Goal: Information Seeking & Learning: Learn about a topic

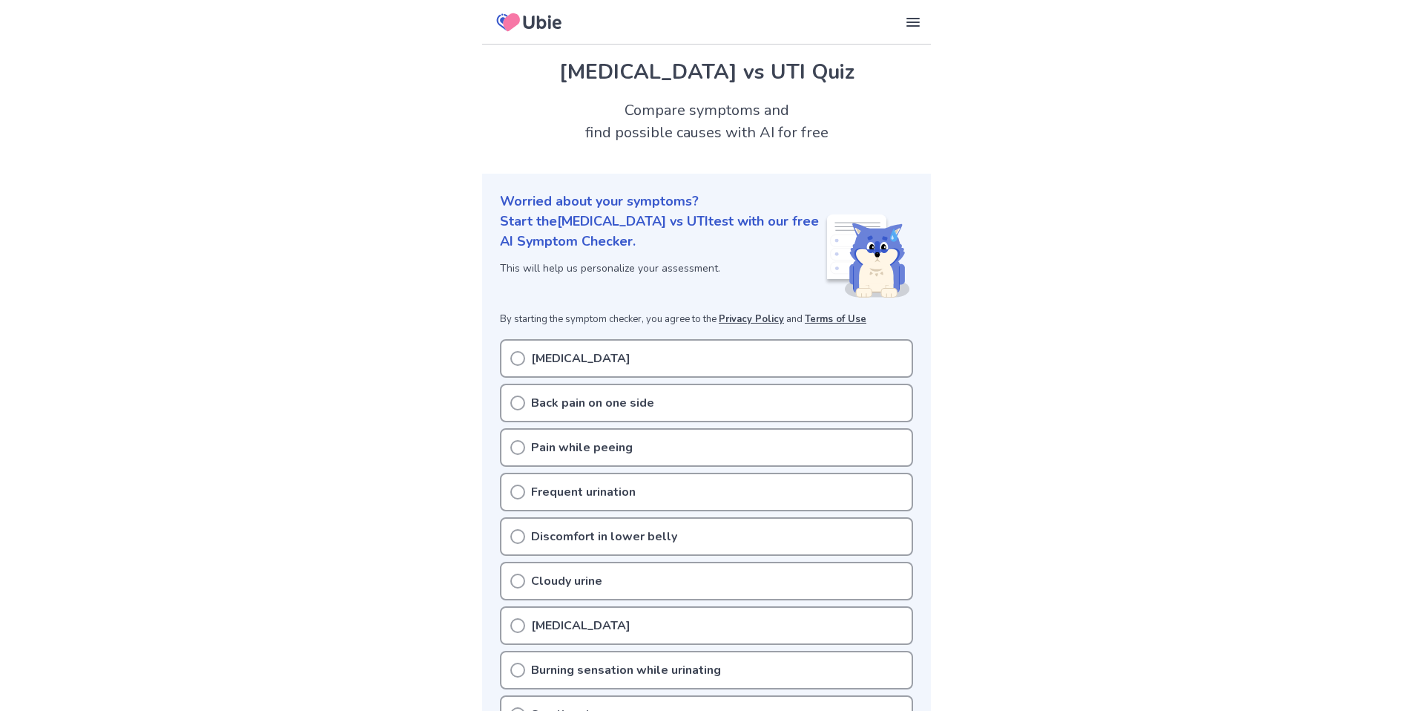
click at [519, 406] on icon at bounding box center [517, 402] width 15 height 15
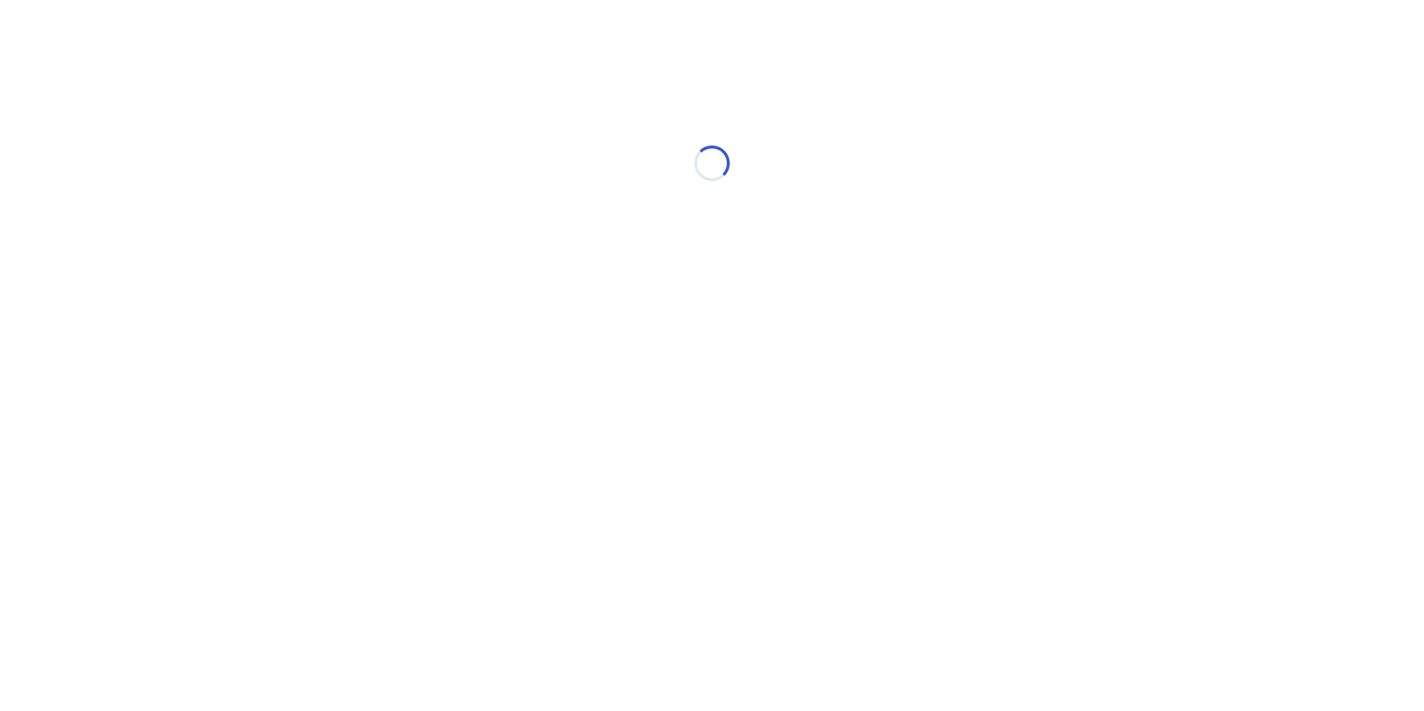
click at [520, 312] on html "Loading..." at bounding box center [712, 156] width 1424 height 312
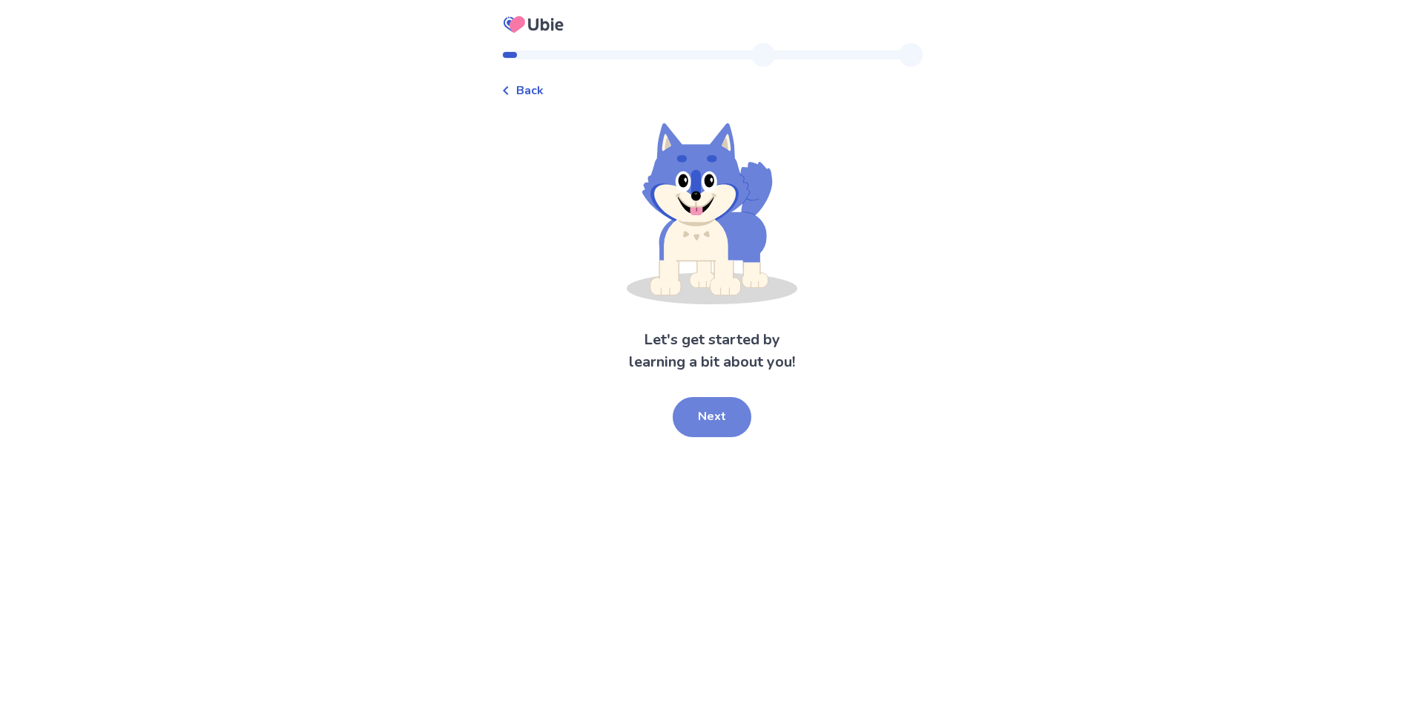
click at [715, 418] on button "Next" at bounding box center [712, 417] width 79 height 40
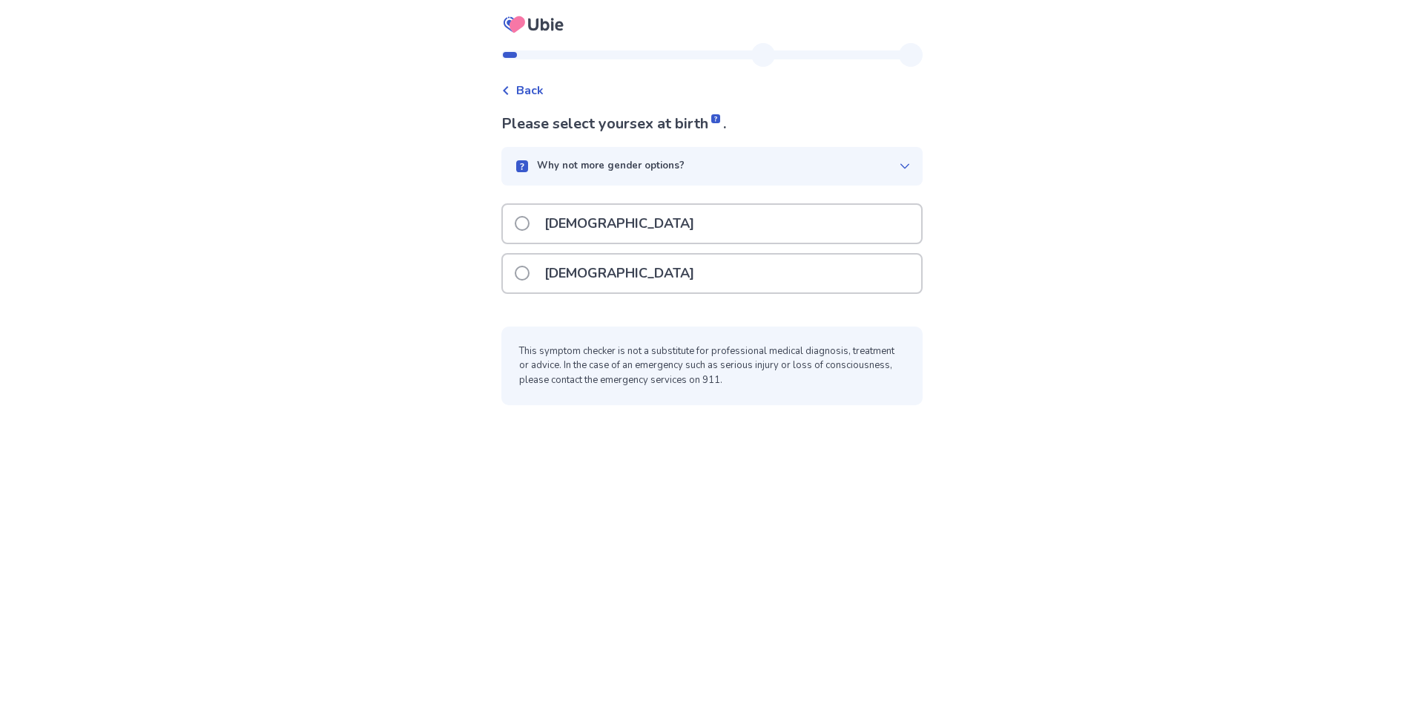
click at [554, 266] on p "[DEMOGRAPHIC_DATA]" at bounding box center [620, 273] width 168 height 38
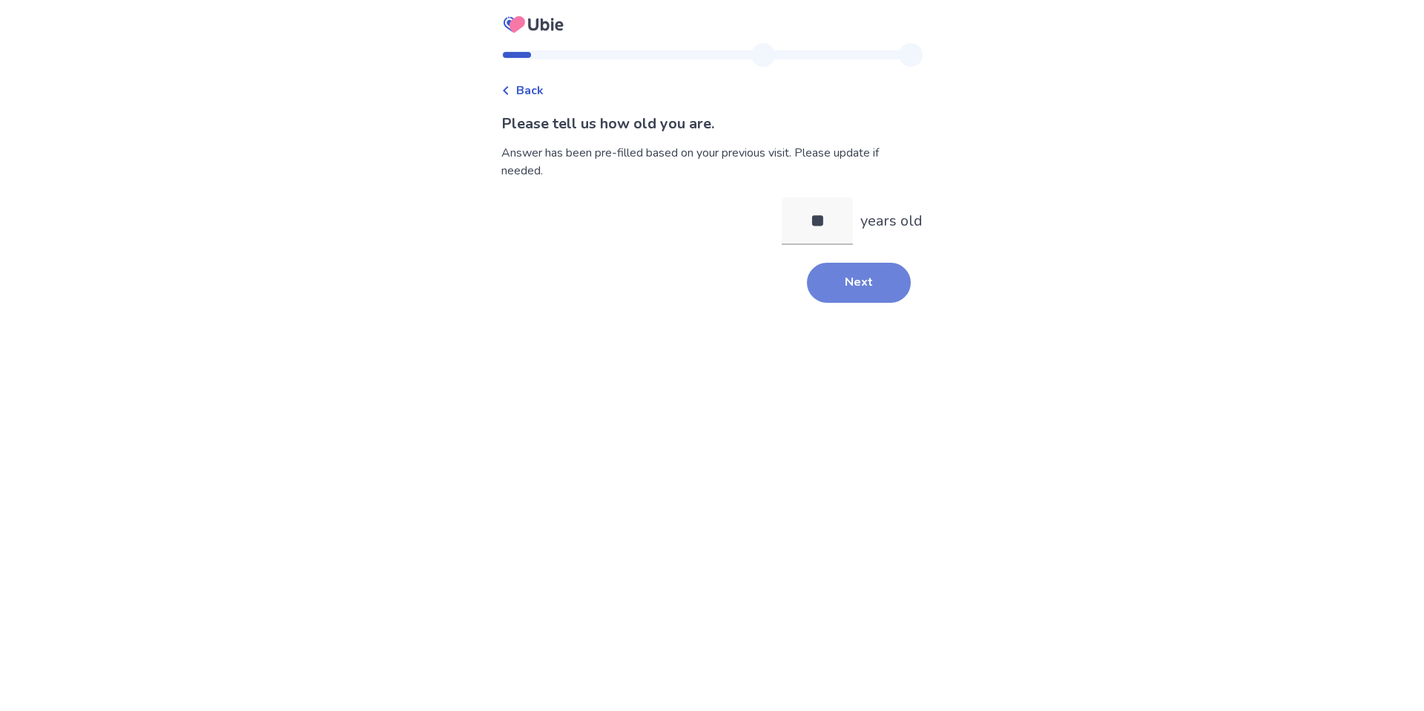
click at [856, 294] on button "Next" at bounding box center [859, 283] width 104 height 40
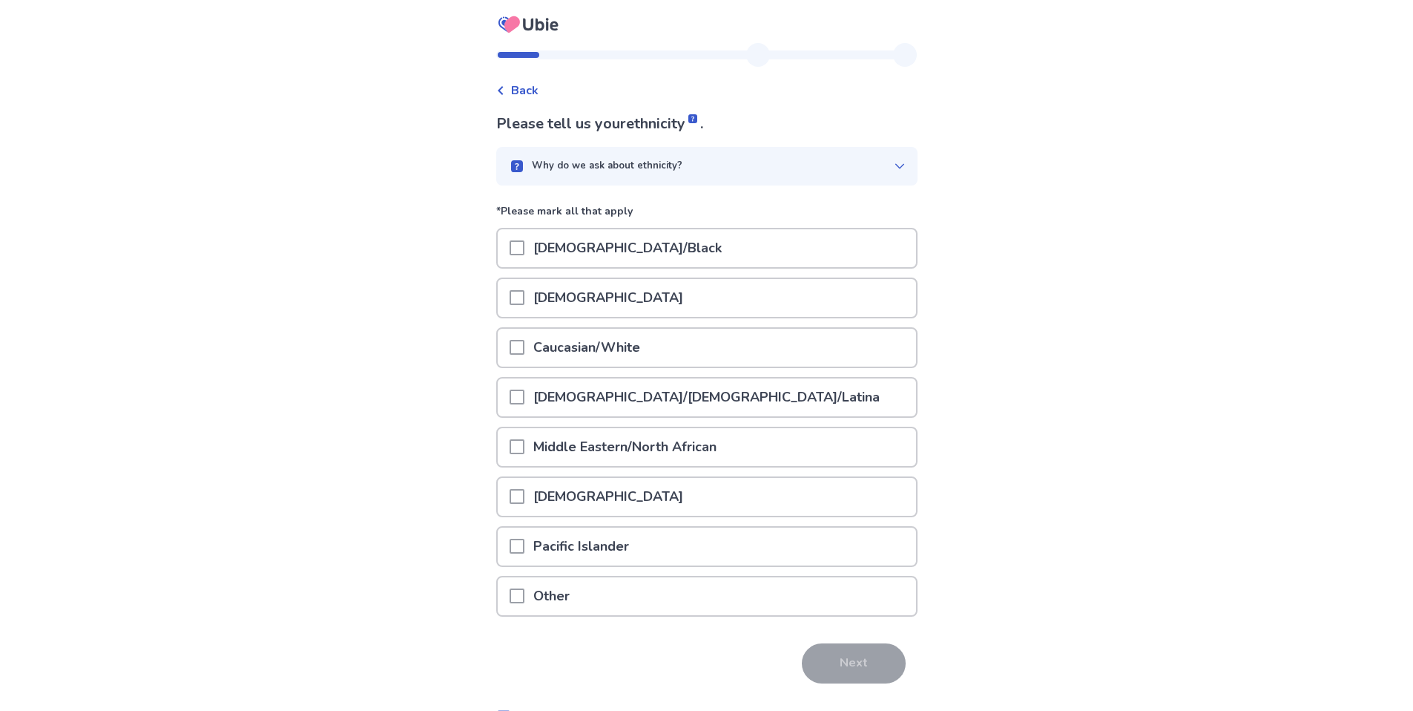
click at [523, 248] on span at bounding box center [517, 247] width 15 height 15
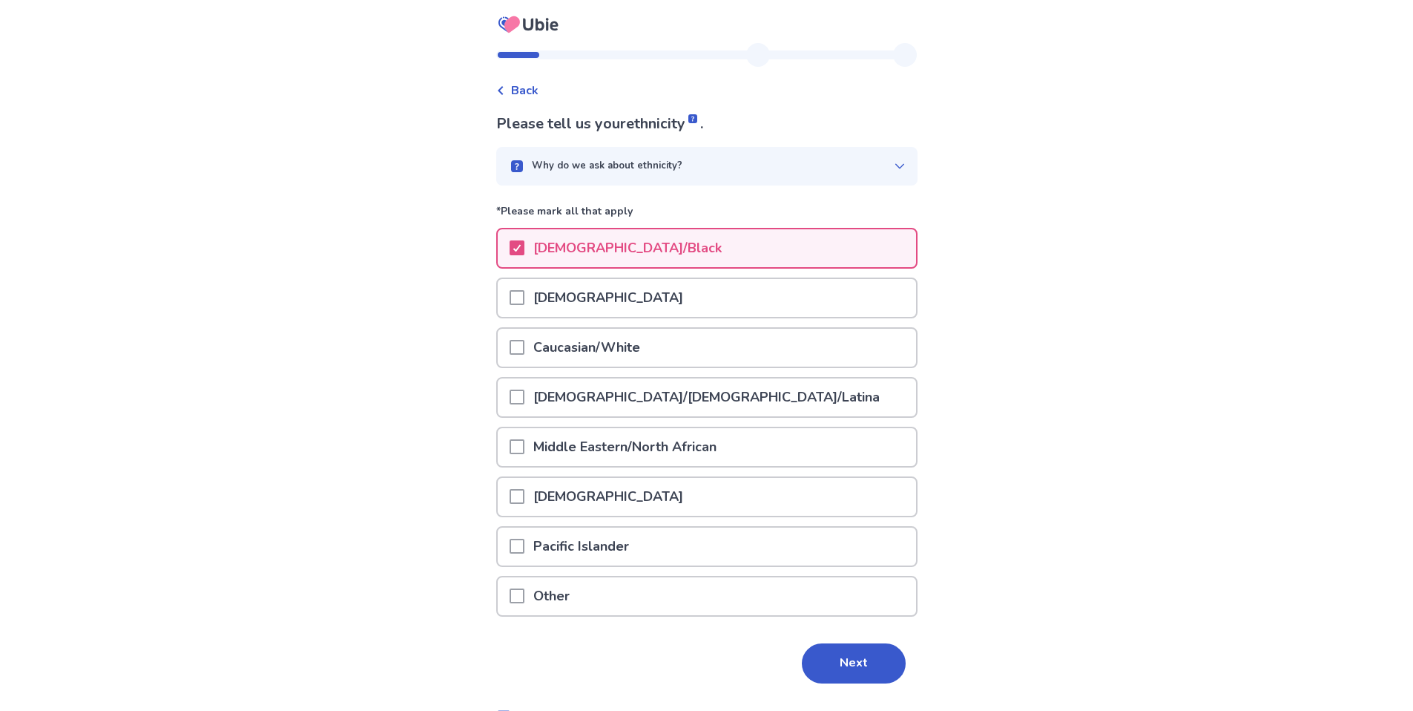
click at [556, 592] on p "Other" at bounding box center [551, 596] width 54 height 38
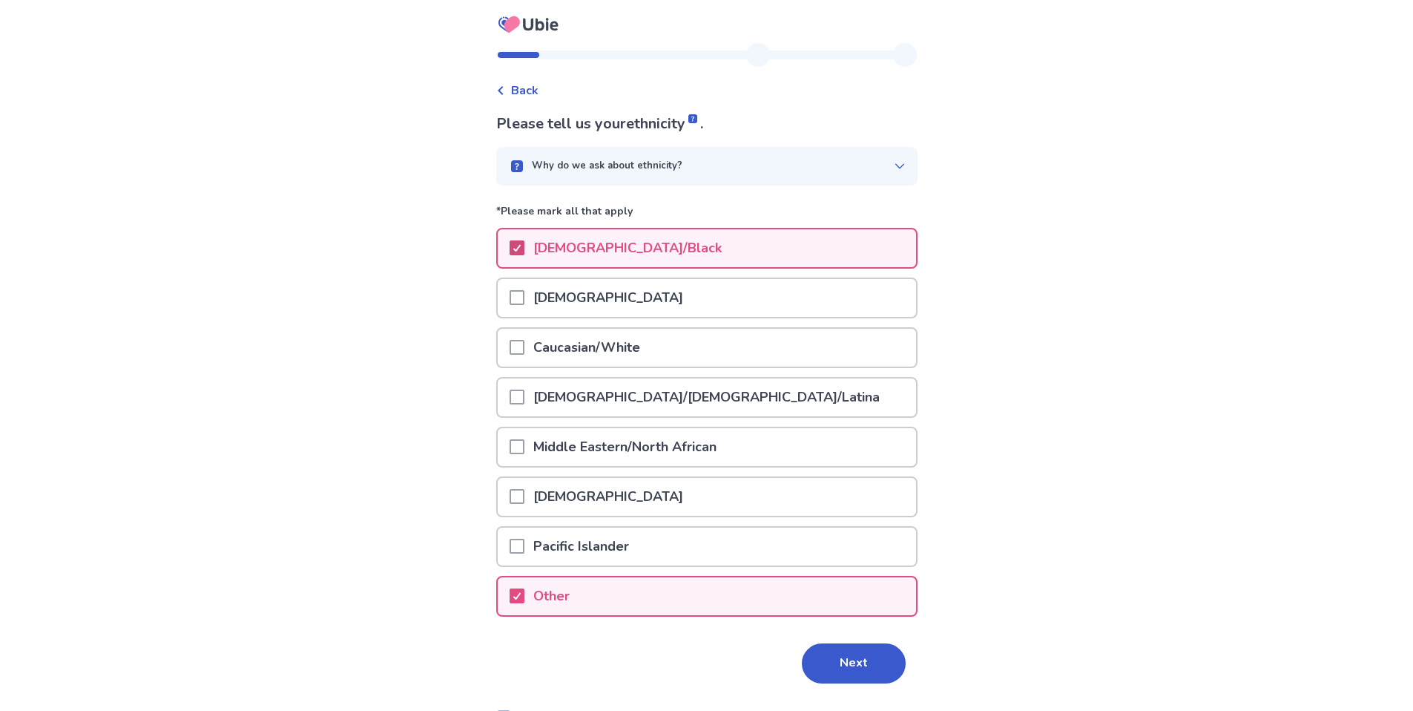
click at [521, 242] on div at bounding box center [517, 248] width 9 height 12
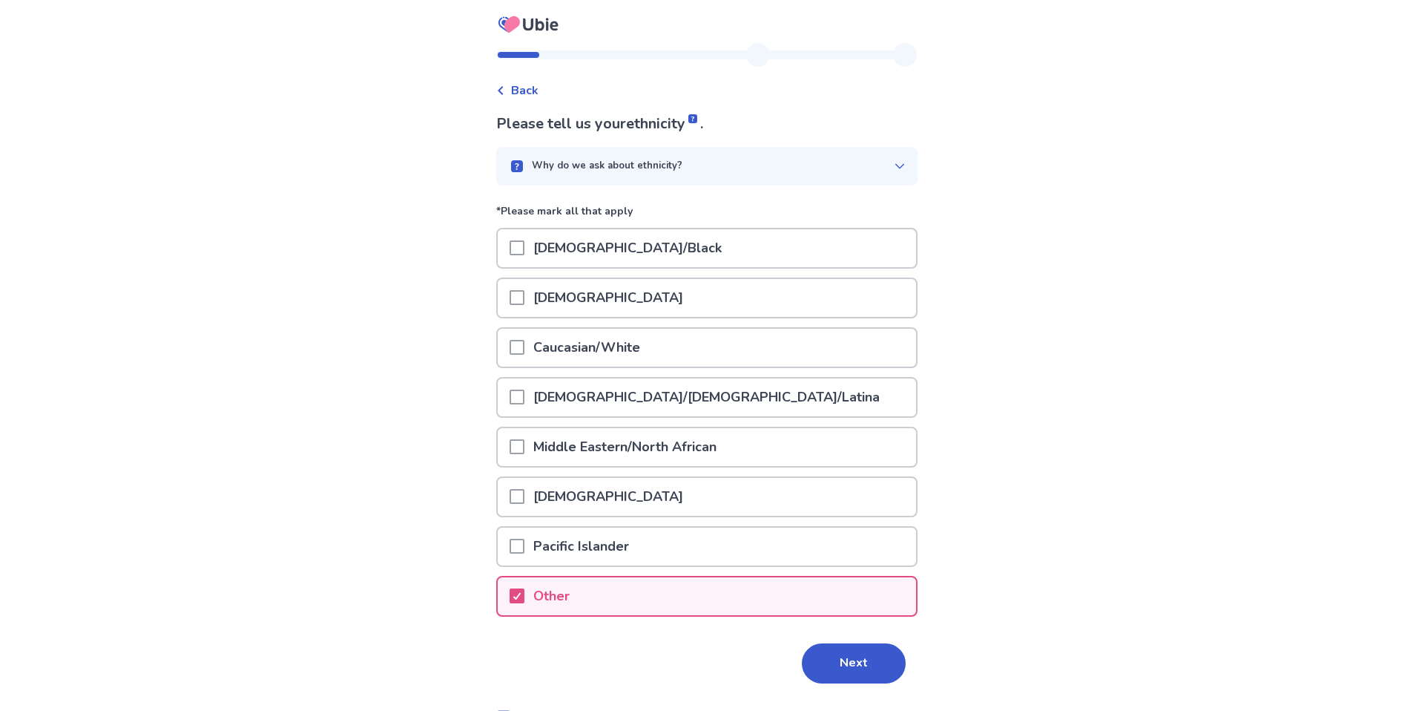
click at [895, 167] on icon at bounding box center [899, 165] width 9 height 5
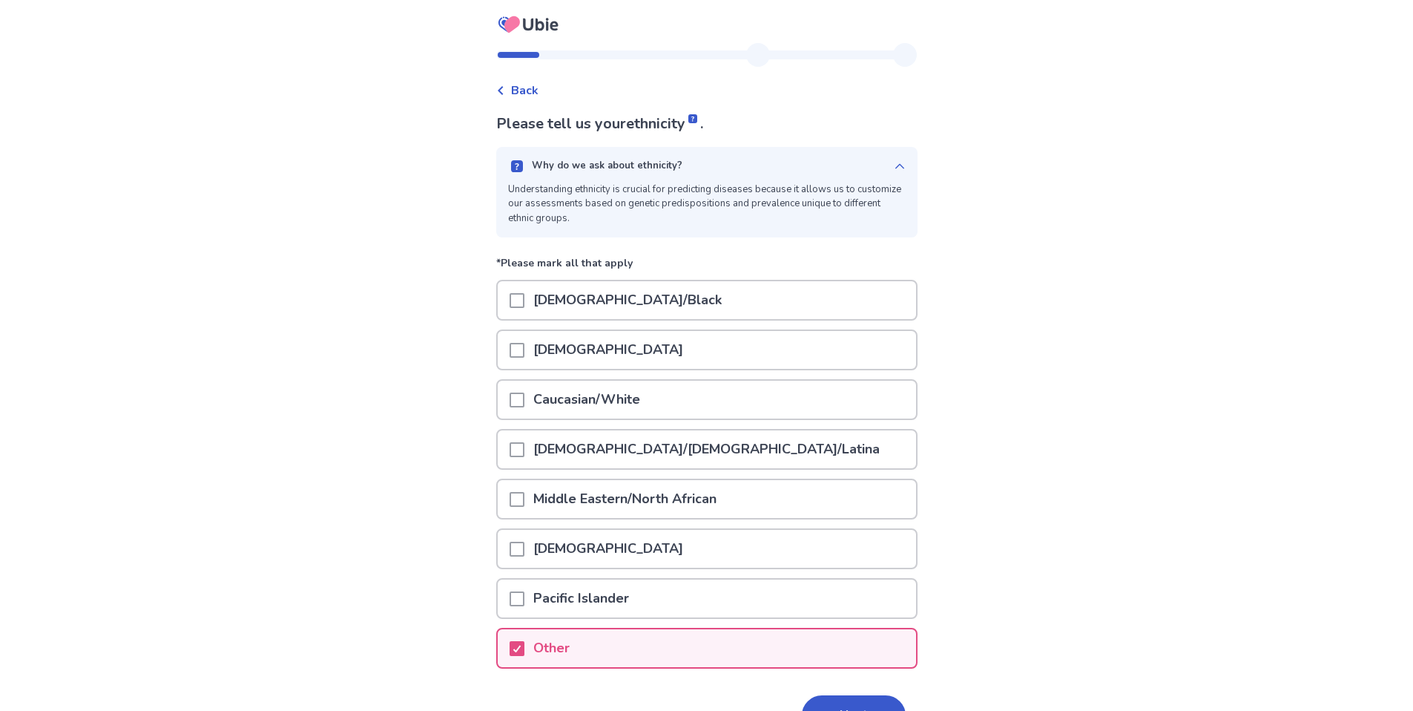
click at [562, 302] on p "[DEMOGRAPHIC_DATA]/Black" at bounding box center [627, 300] width 206 height 38
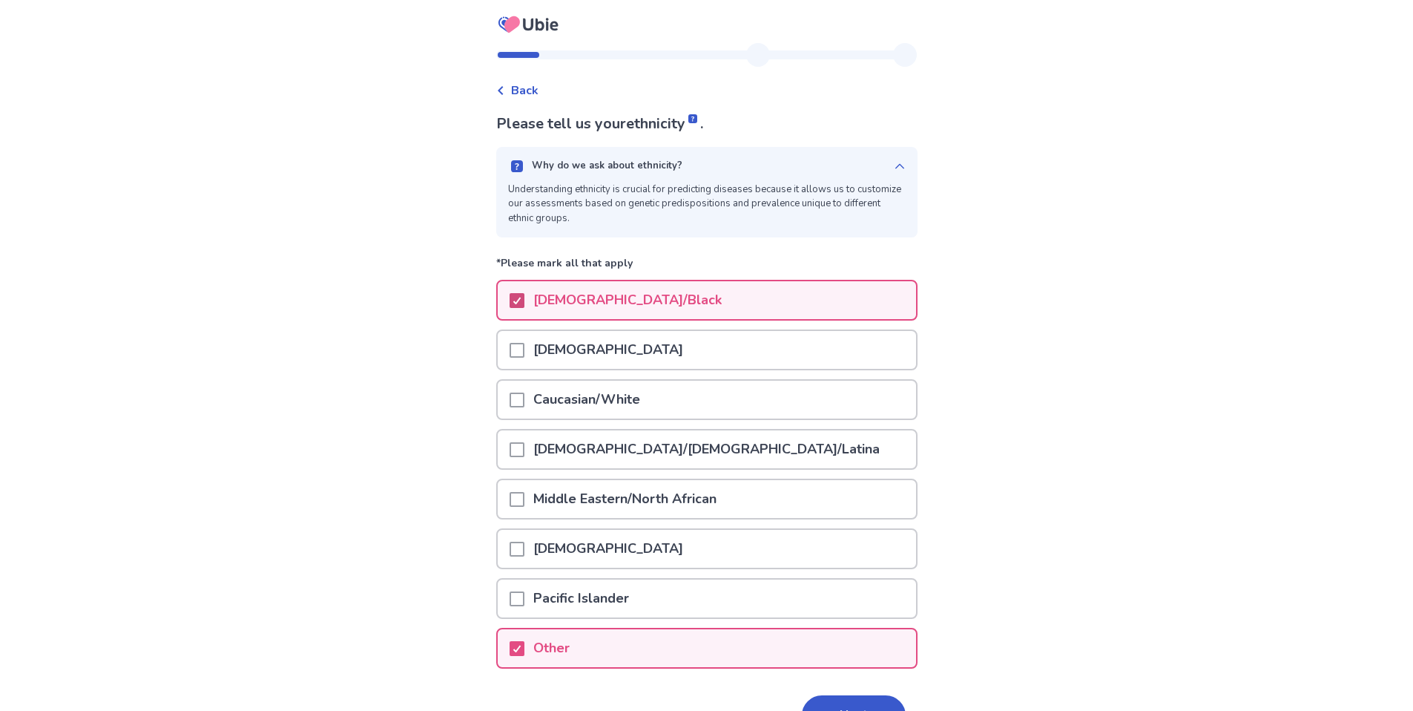
click at [524, 397] on span at bounding box center [517, 399] width 15 height 15
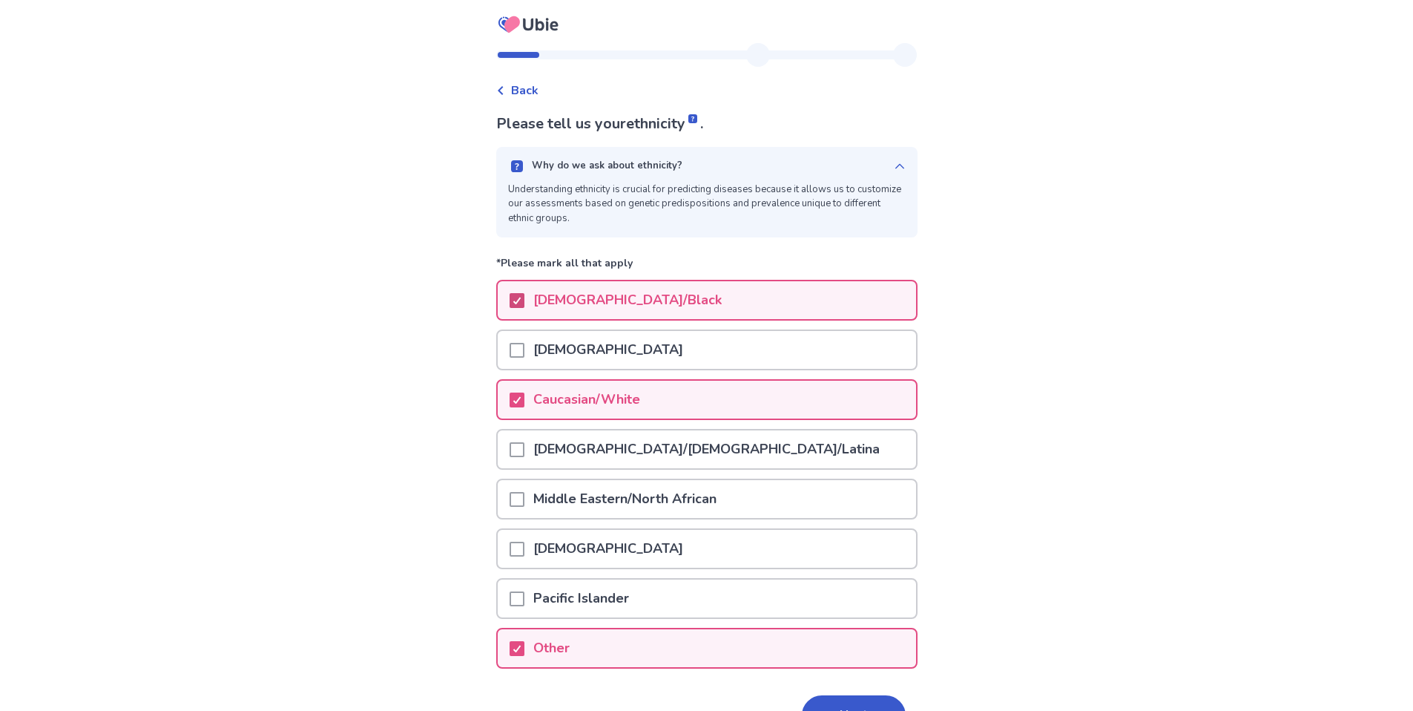
click at [834, 707] on button "Next" at bounding box center [854, 715] width 104 height 40
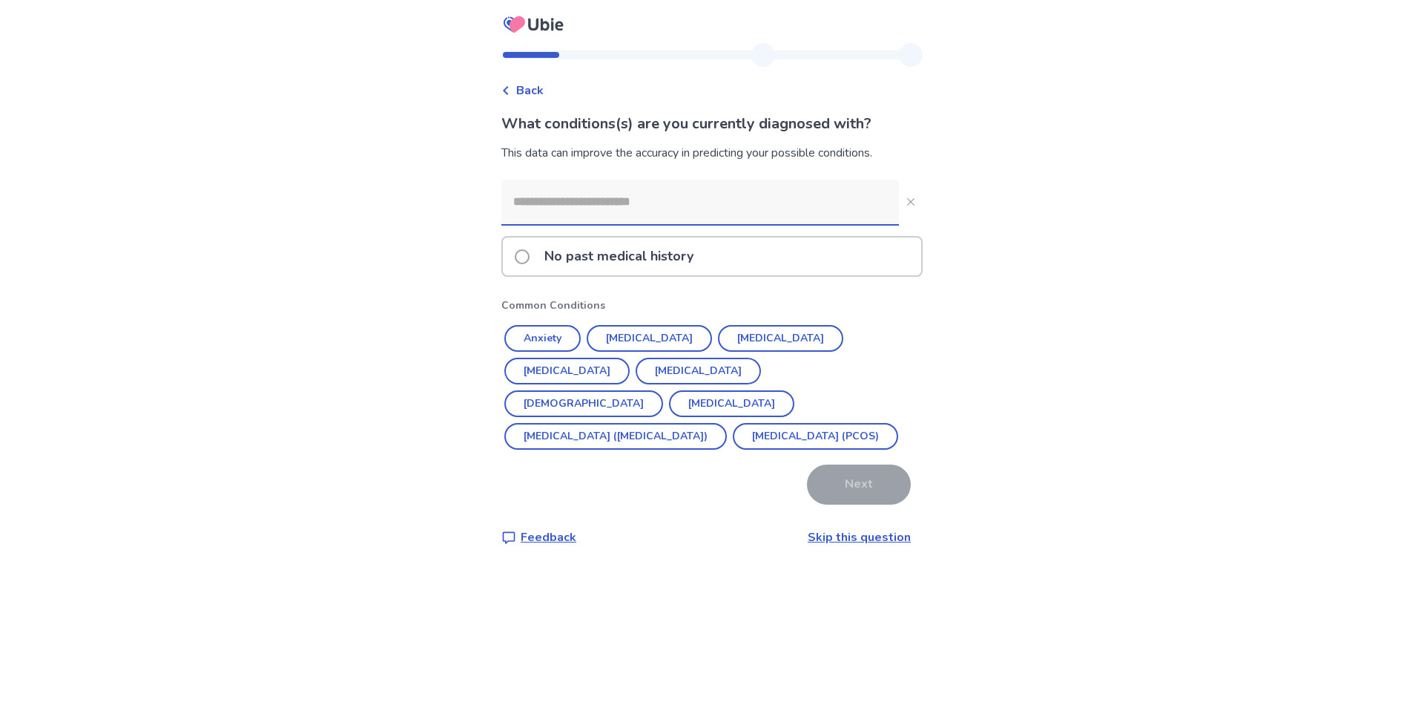
click at [528, 257] on span at bounding box center [522, 256] width 15 height 15
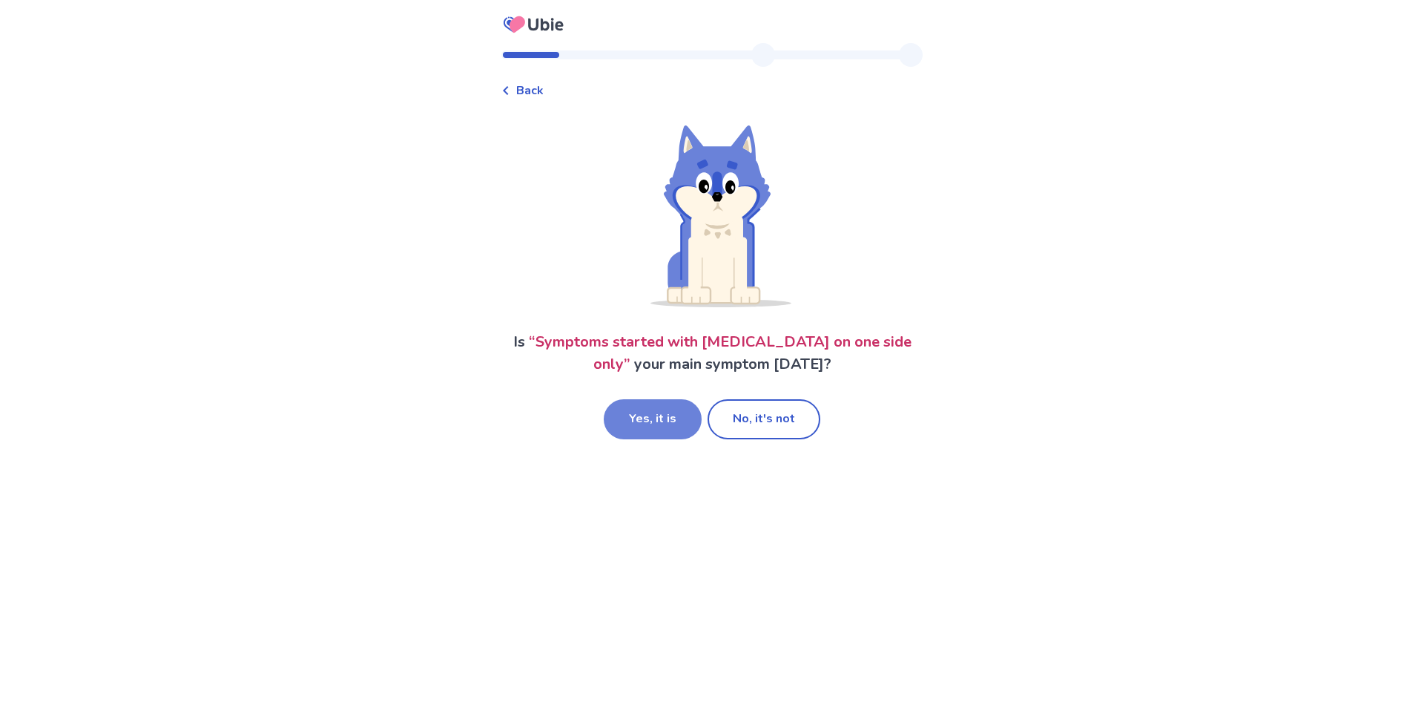
click at [648, 418] on button "Yes, it is" at bounding box center [653, 419] width 98 height 40
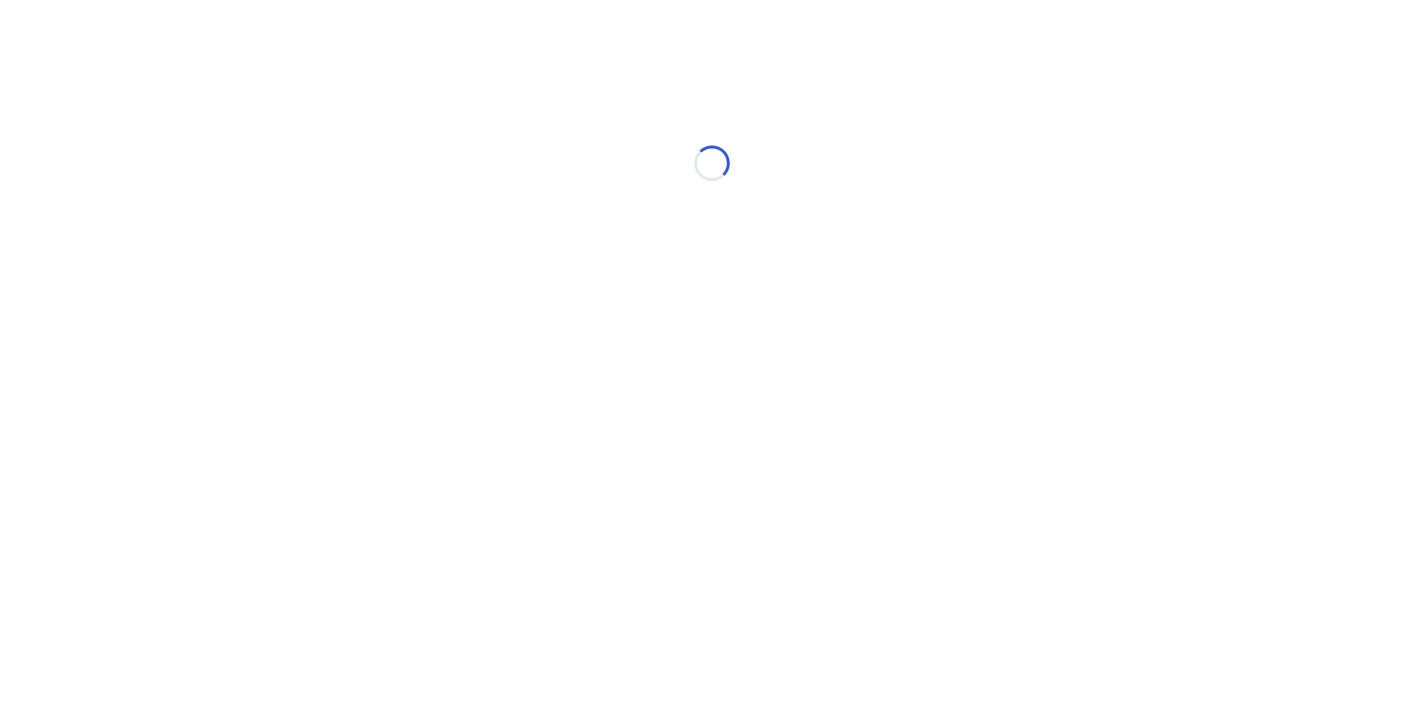
click at [648, 312] on html "Loading... Ubie Symptom Checker" at bounding box center [712, 156] width 1424 height 312
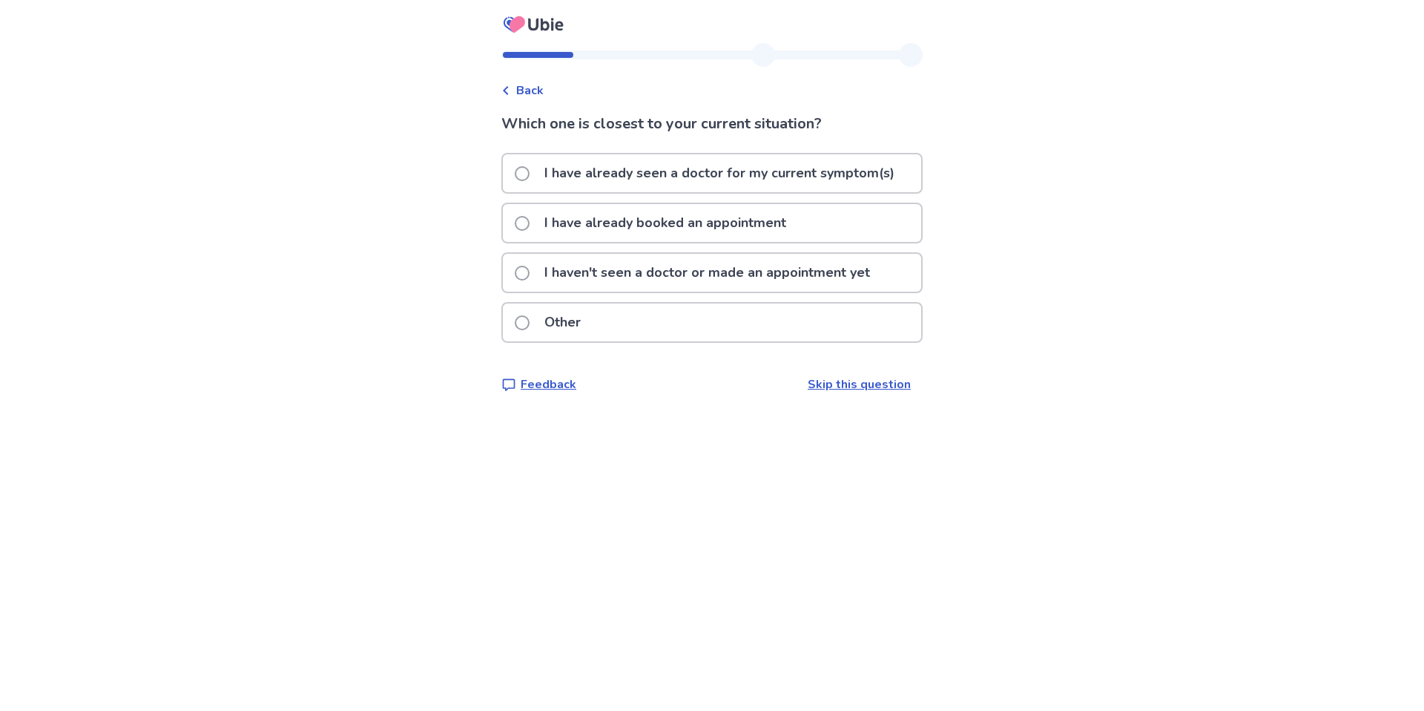
click at [528, 174] on span at bounding box center [522, 173] width 15 height 15
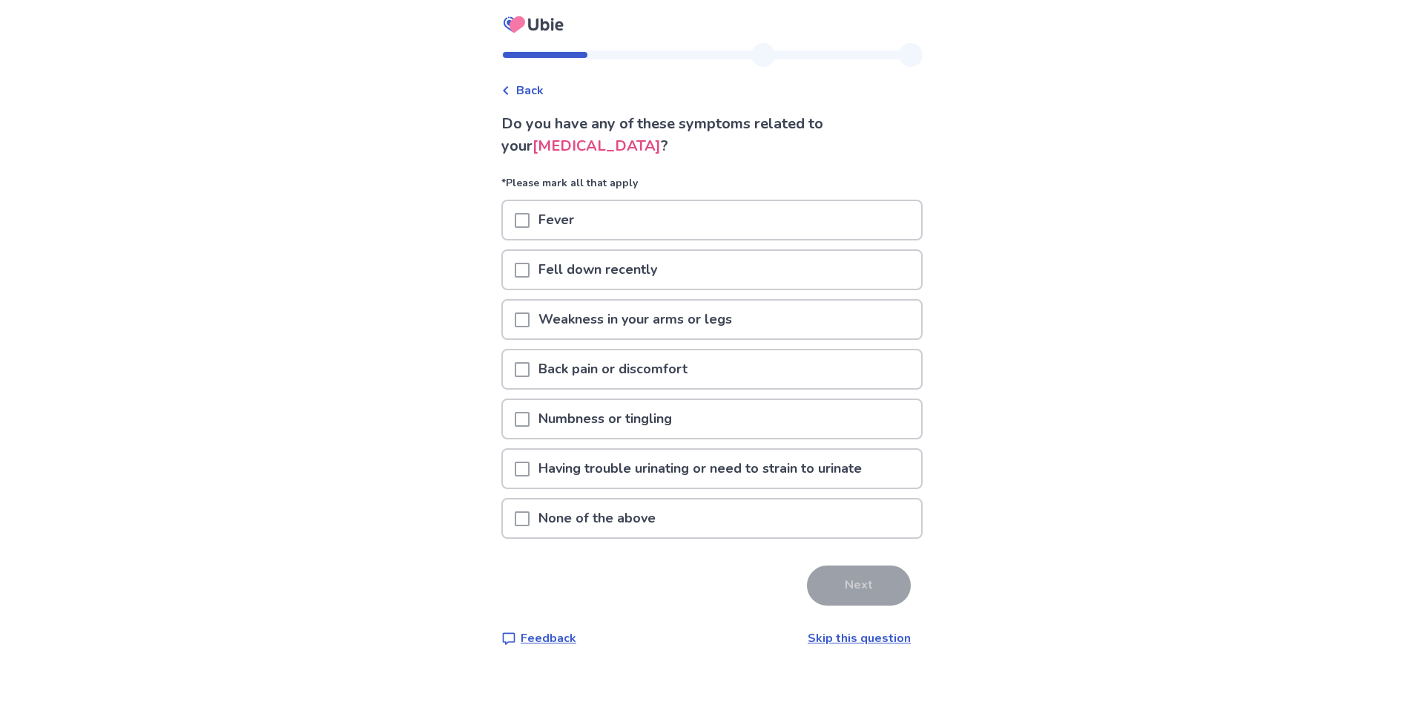
click at [525, 370] on span at bounding box center [522, 369] width 15 height 15
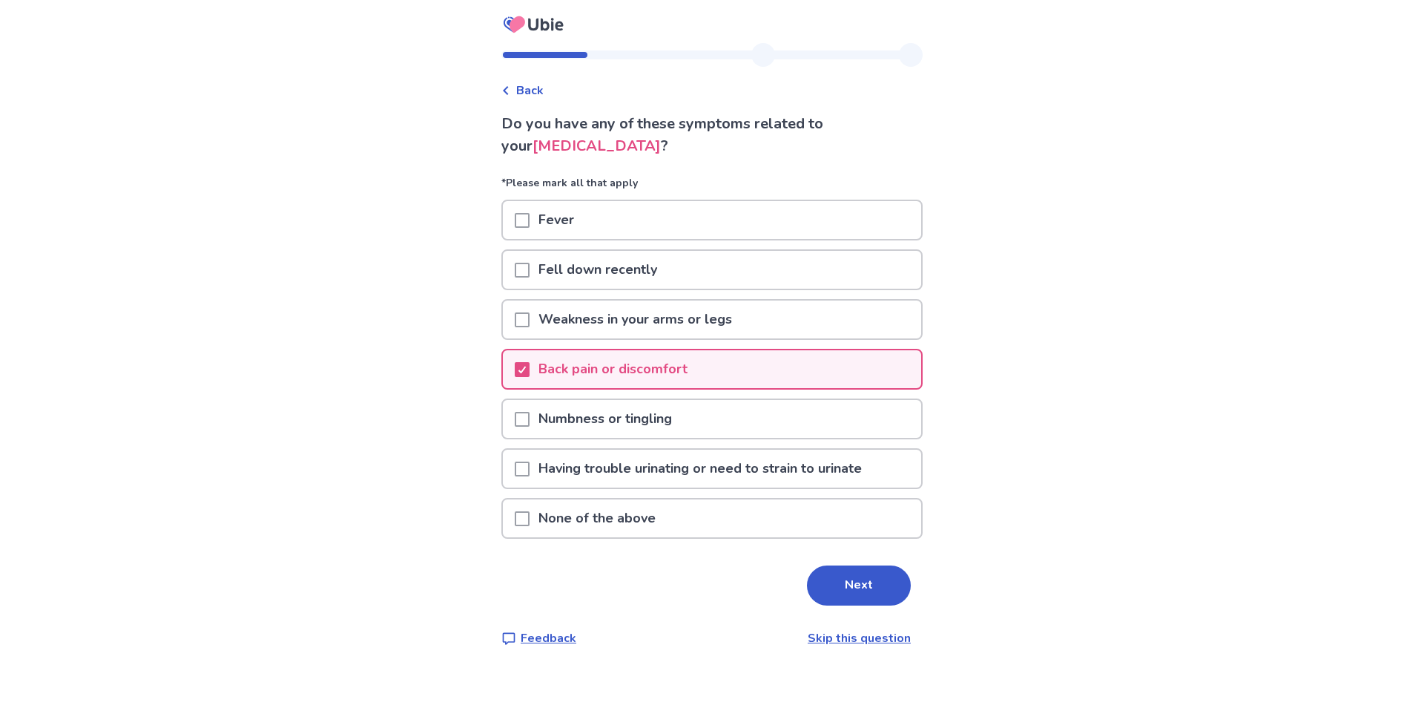
click at [530, 428] on div at bounding box center [522, 419] width 15 height 38
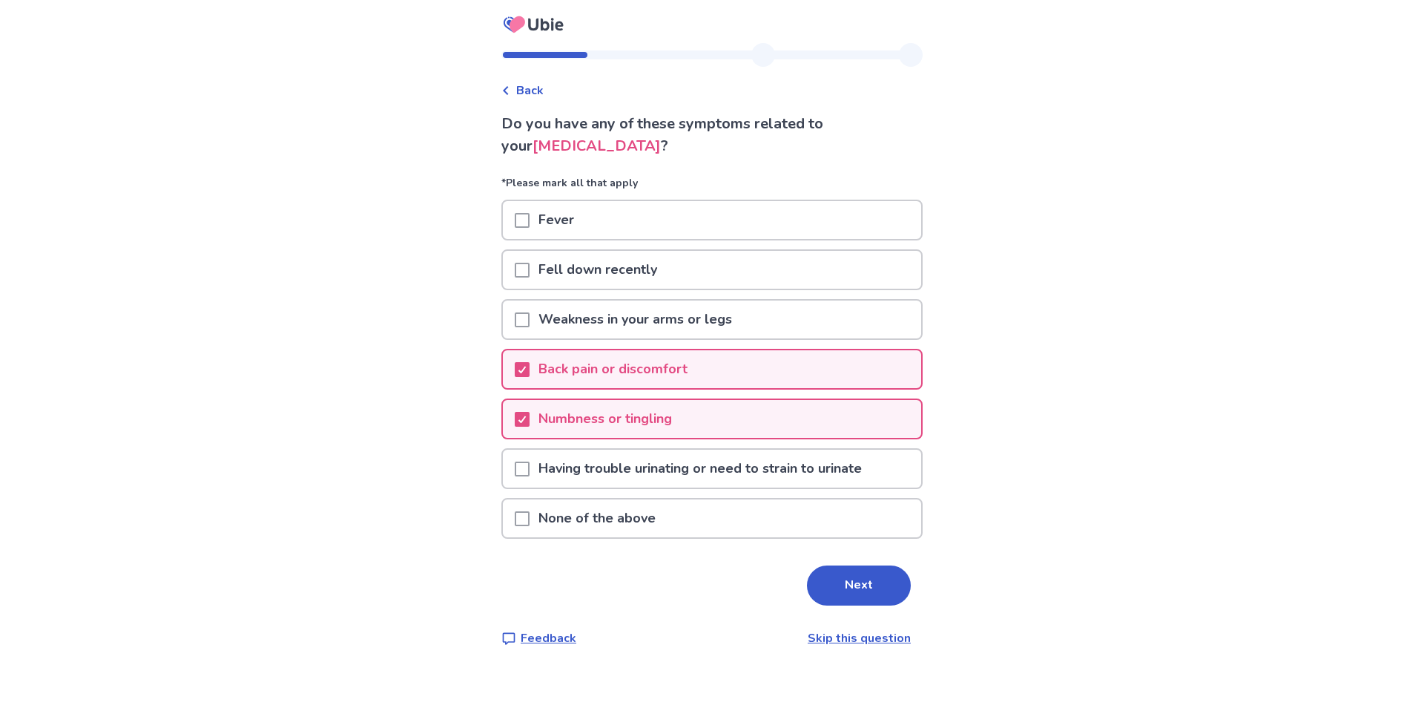
click at [867, 582] on button "Next" at bounding box center [859, 585] width 104 height 40
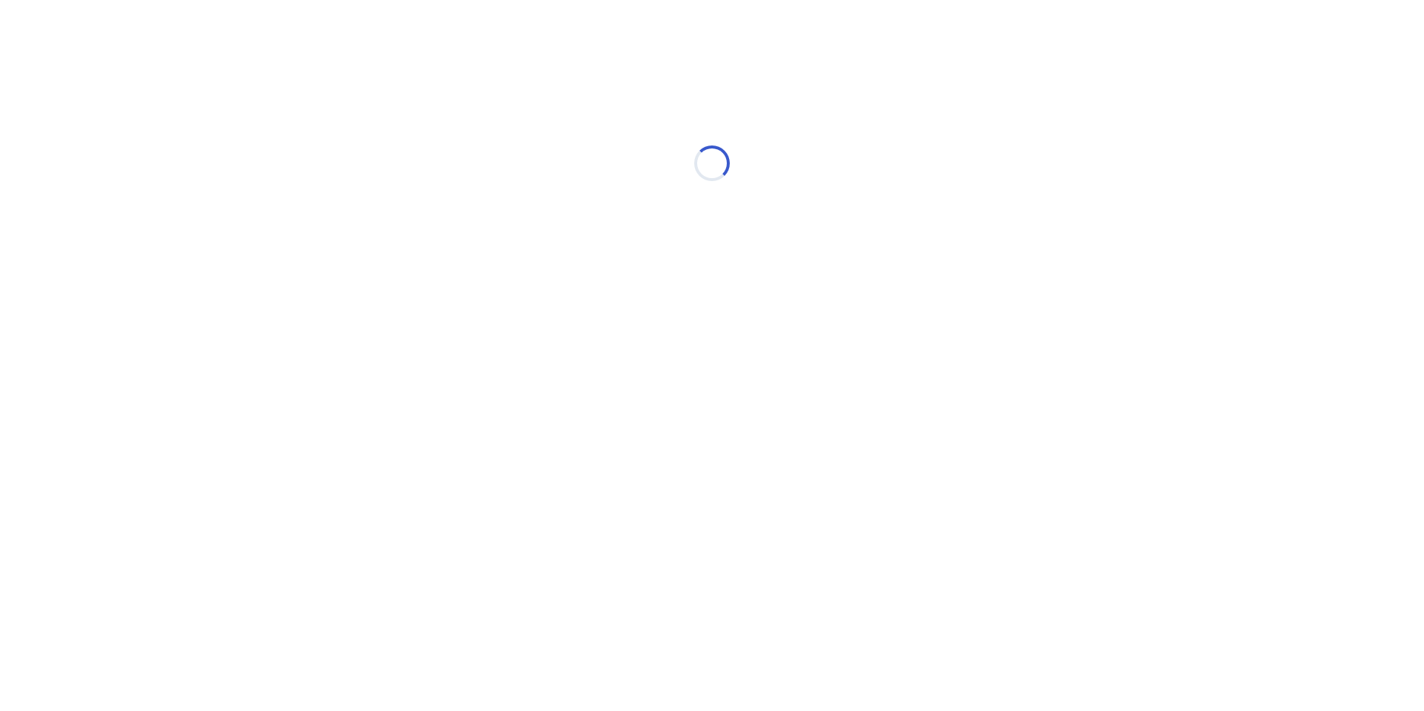
select select "*"
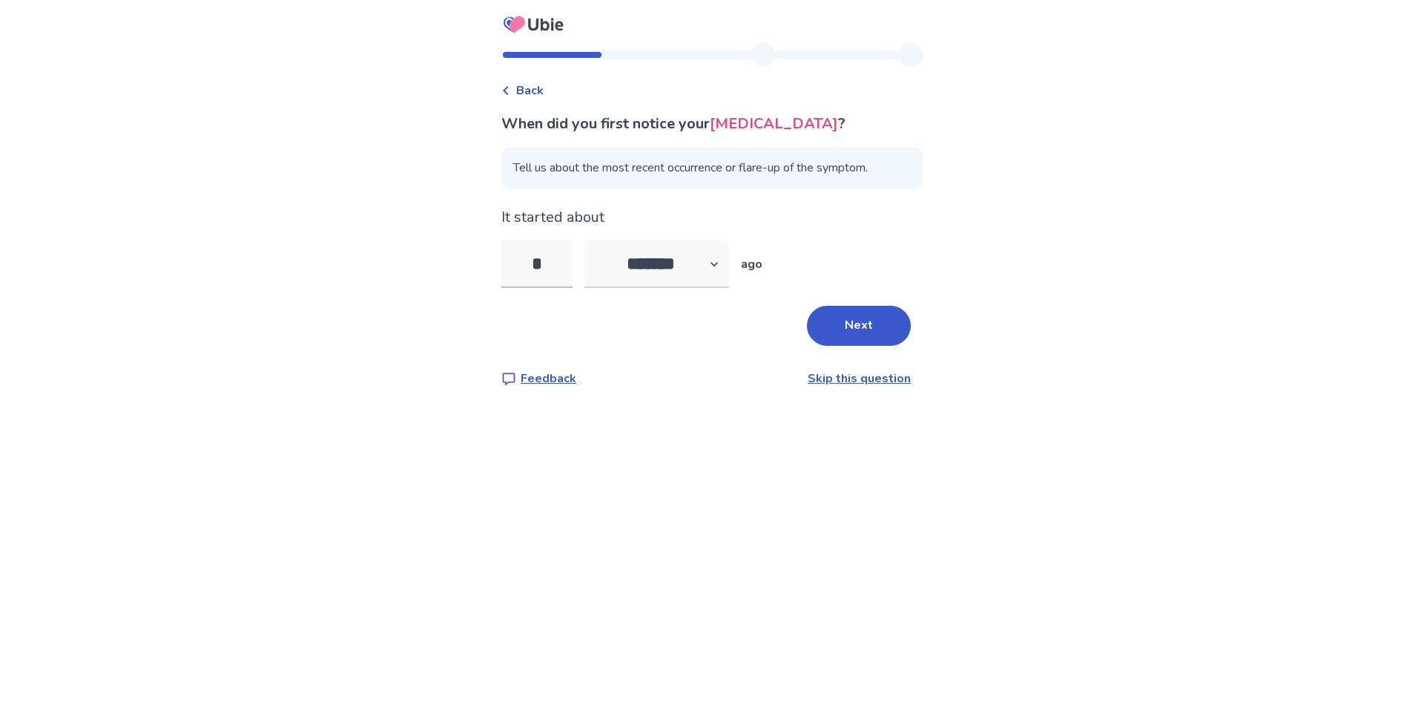
type input "*"
click at [724, 263] on select "******* ****** ******* ******** *******" at bounding box center [657, 263] width 145 height 47
select select "*"
click at [593, 240] on select "******* ****** ******* ******** *******" at bounding box center [657, 263] width 145 height 47
click at [566, 266] on input "*" at bounding box center [536, 263] width 71 height 47
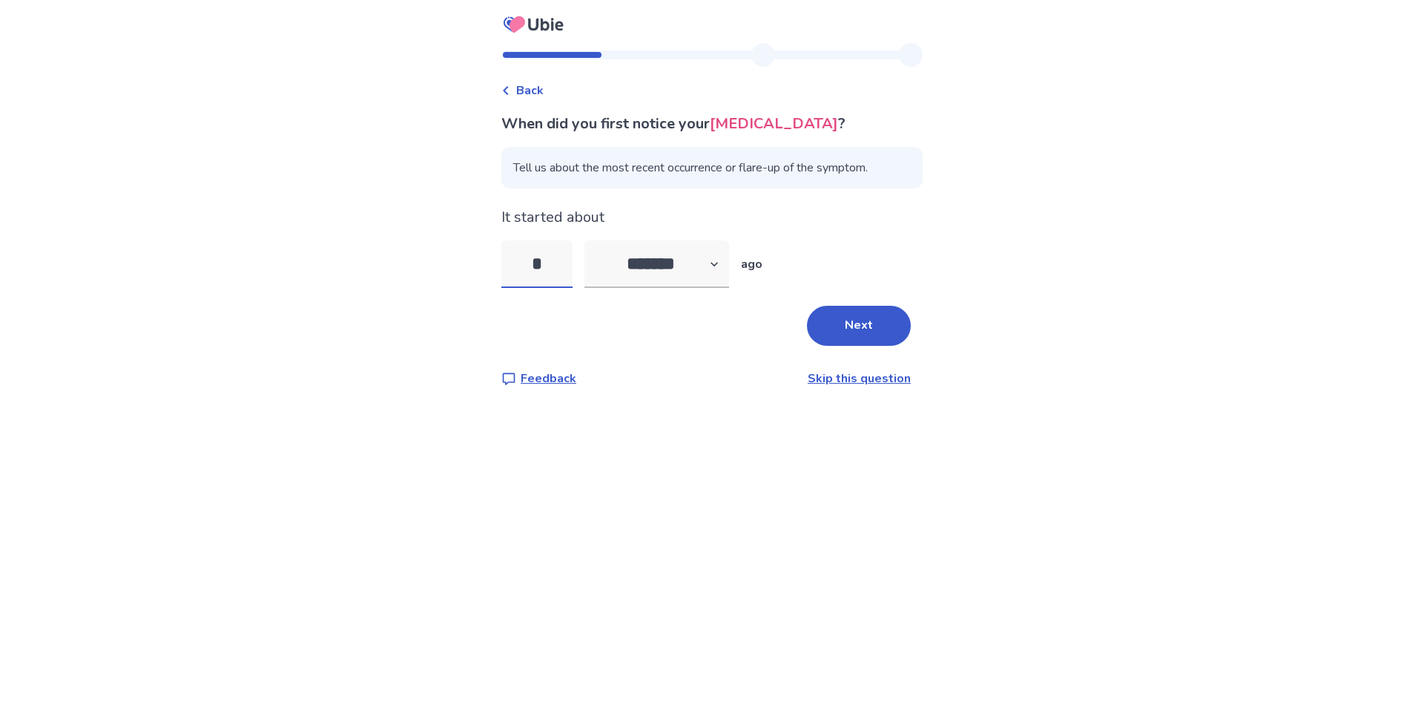
drag, startPoint x: 550, startPoint y: 266, endPoint x: 524, endPoint y: 271, distance: 26.3
click at [524, 271] on input "*" at bounding box center [536, 263] width 71 height 47
type input "*"
click at [822, 326] on button "Next" at bounding box center [859, 326] width 104 height 40
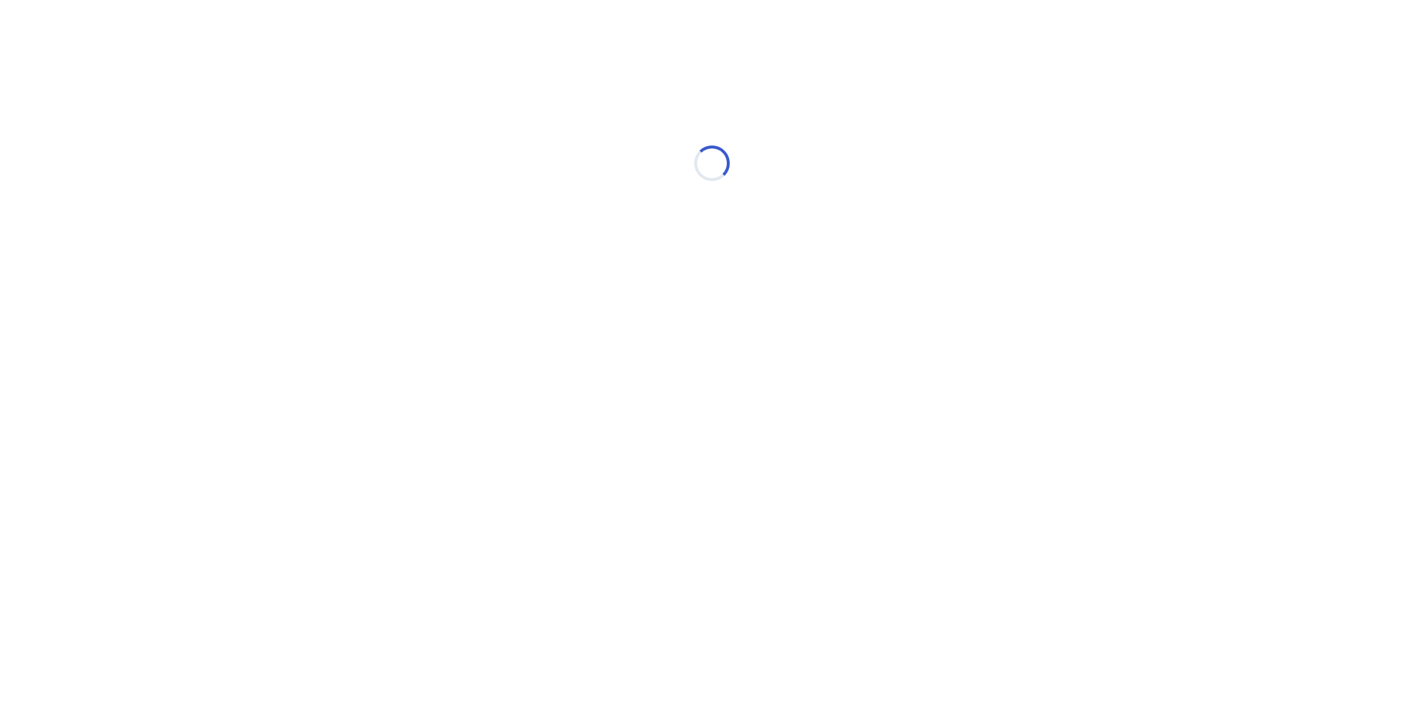
select select "*"
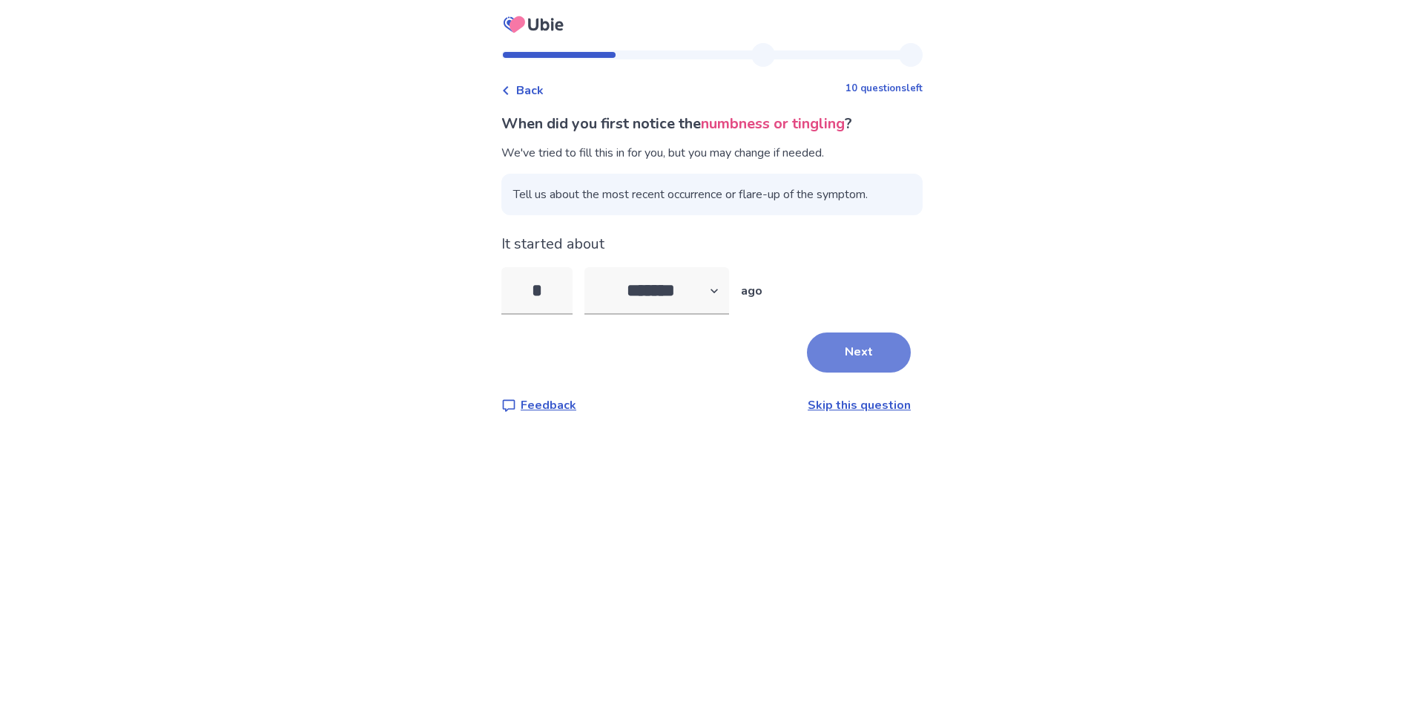
click at [843, 348] on button "Next" at bounding box center [859, 352] width 104 height 40
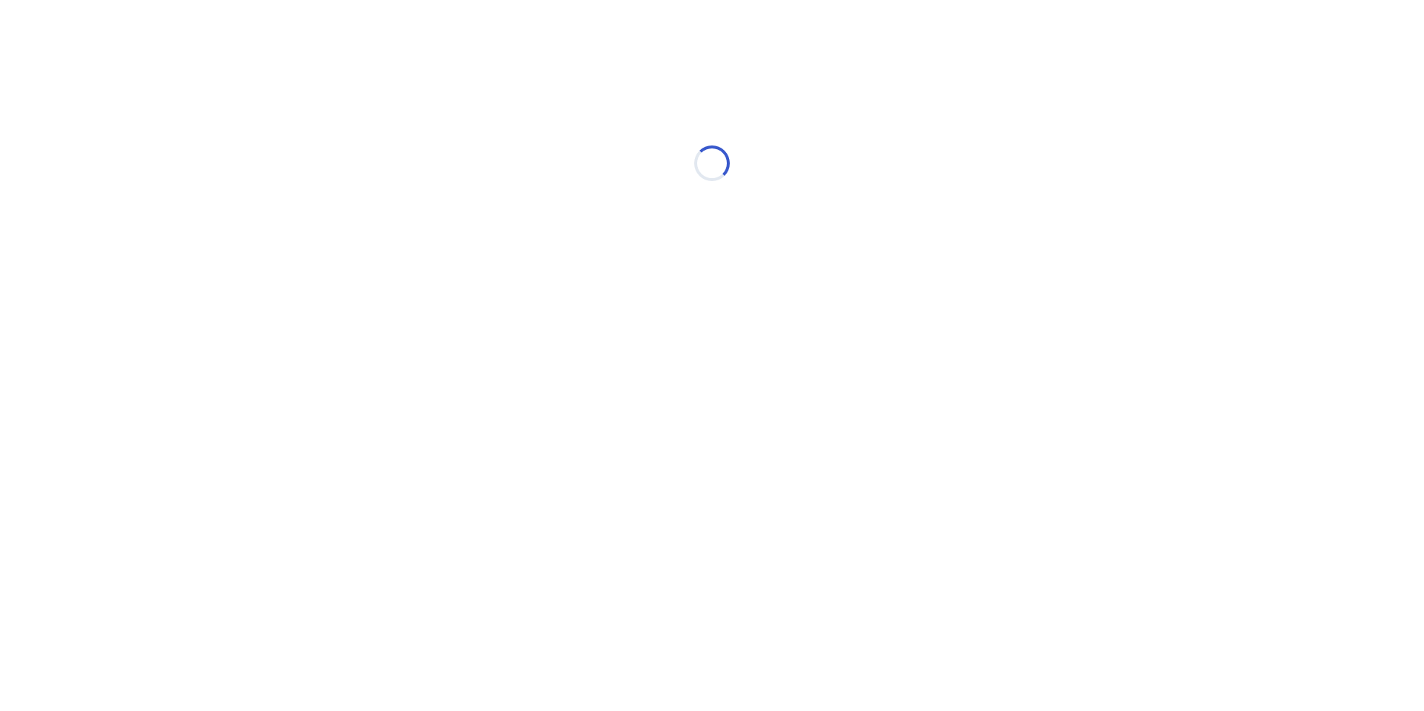
select select "*"
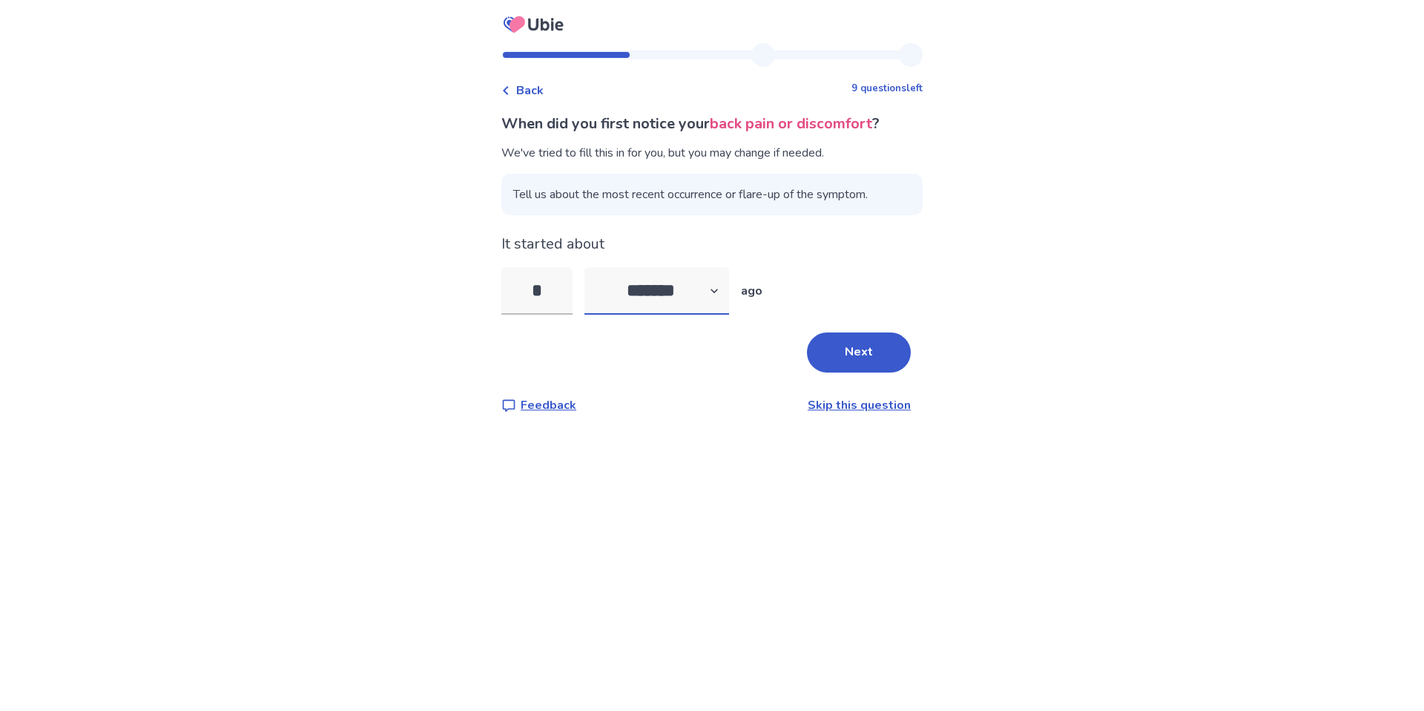
click at [718, 289] on select "******* ****** ******* ******** *******" at bounding box center [657, 290] width 145 height 47
click at [593, 267] on select "******* ****** ******* ******** *******" at bounding box center [657, 290] width 145 height 47
click at [553, 313] on input "*" at bounding box center [536, 290] width 71 height 47
click at [665, 294] on select "******* ****** ******* ******** *******" at bounding box center [657, 290] width 145 height 47
click at [593, 267] on select "******* ****** ******* ******** *******" at bounding box center [657, 290] width 145 height 47
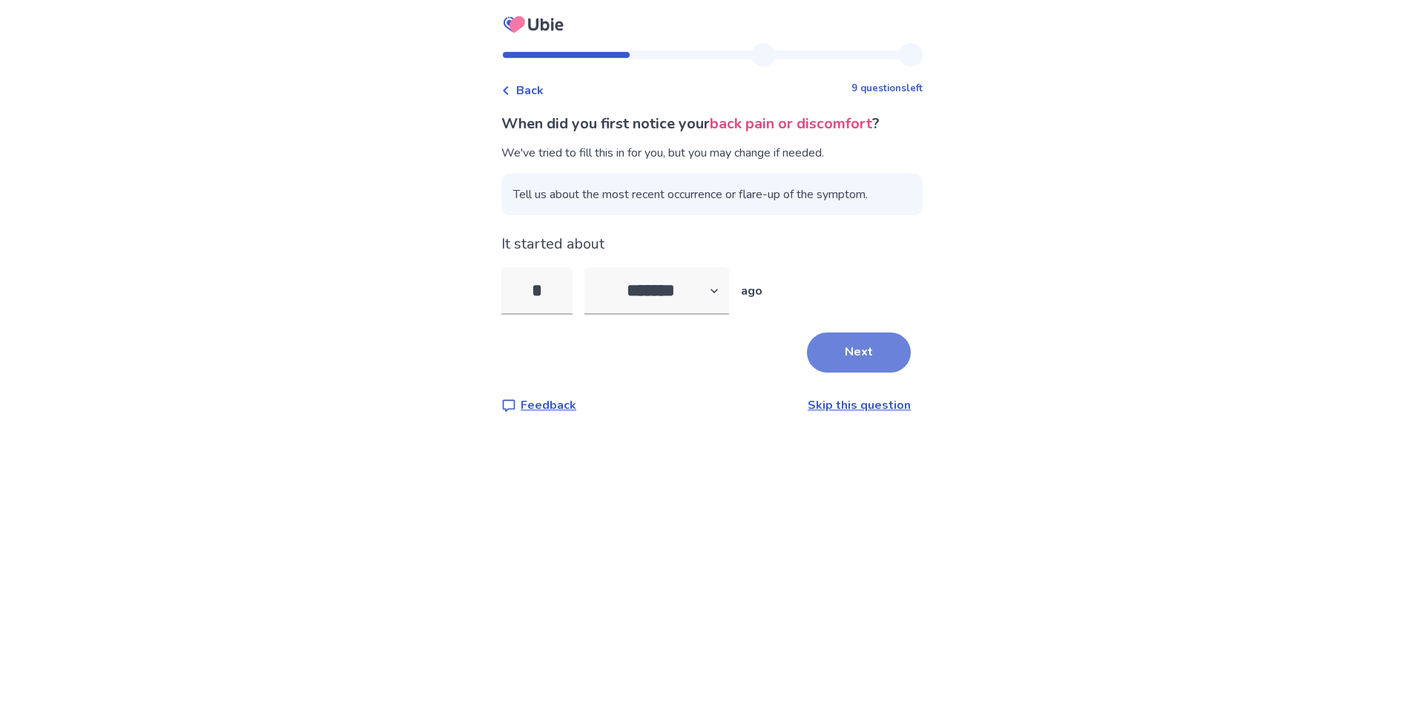
click at [853, 353] on button "Next" at bounding box center [859, 352] width 104 height 40
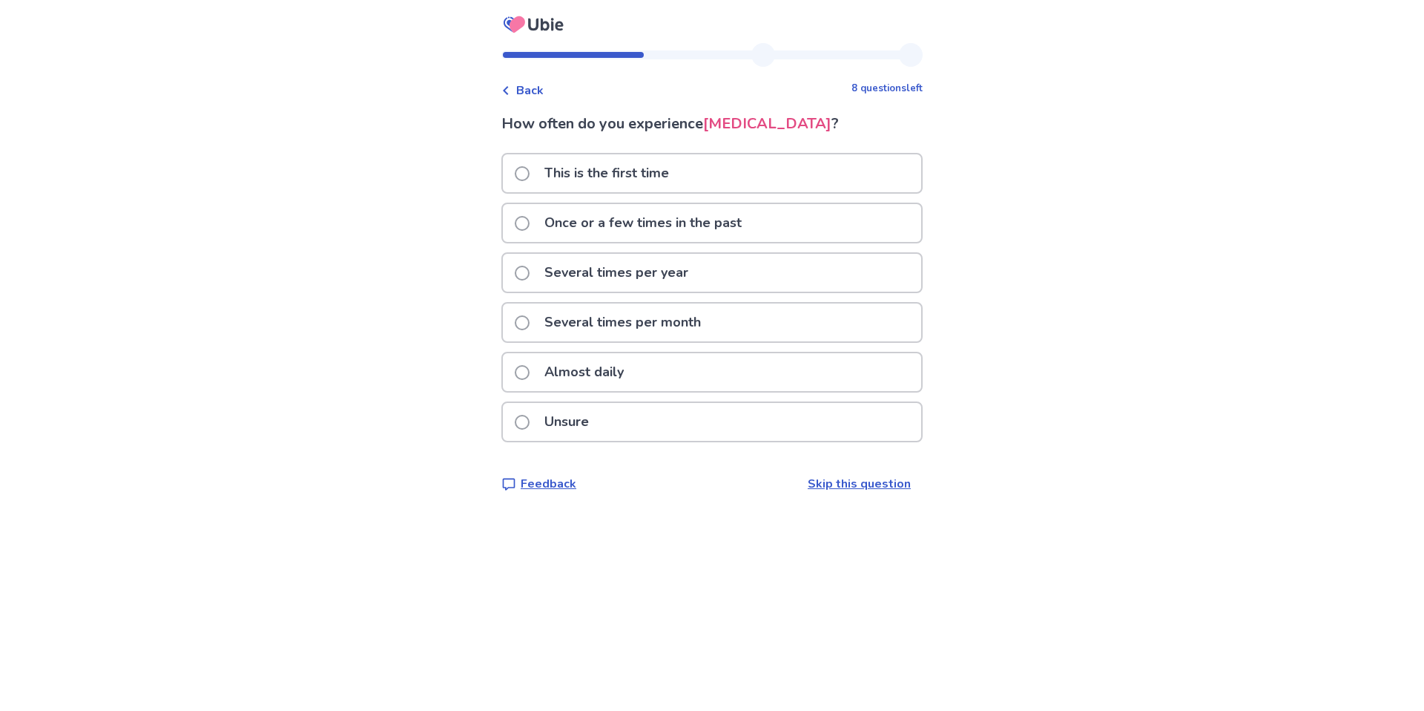
click at [556, 368] on p "Almost daily" at bounding box center [584, 372] width 97 height 38
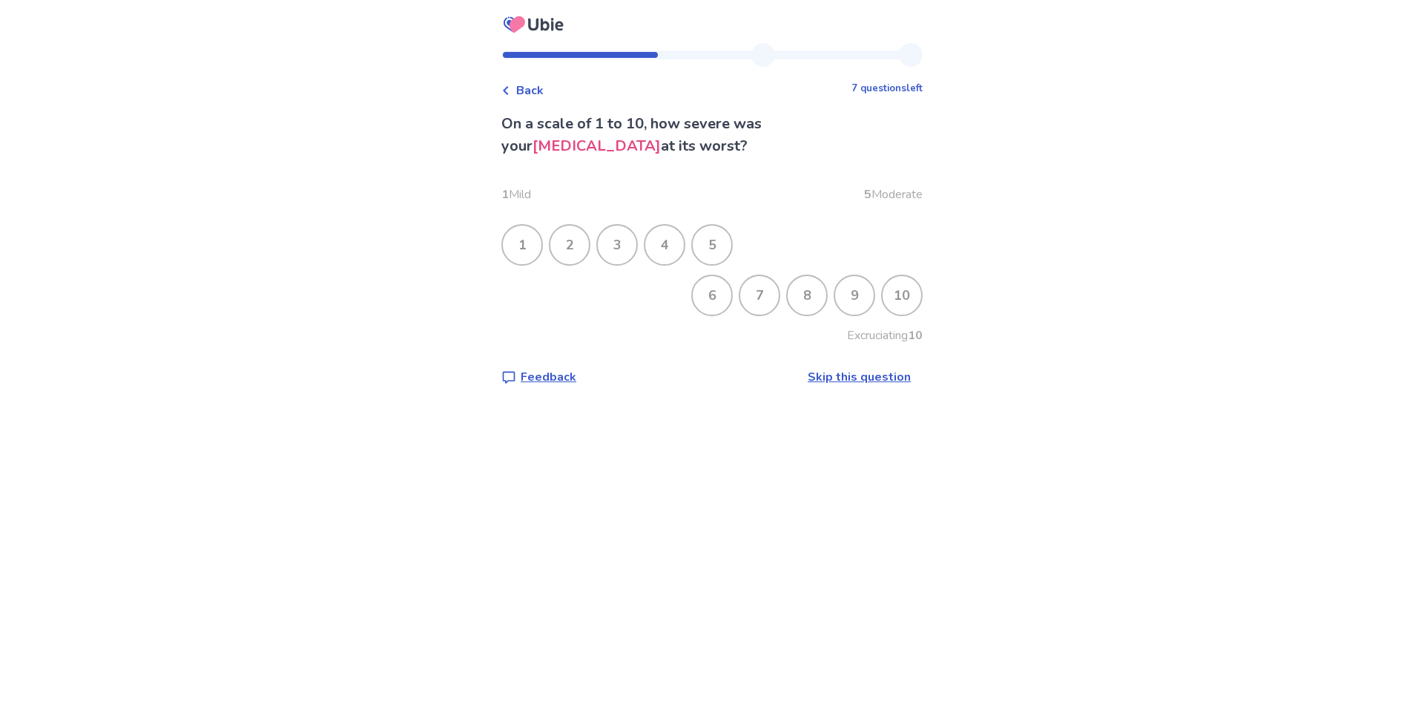
click at [797, 296] on div "8" at bounding box center [807, 295] width 39 height 39
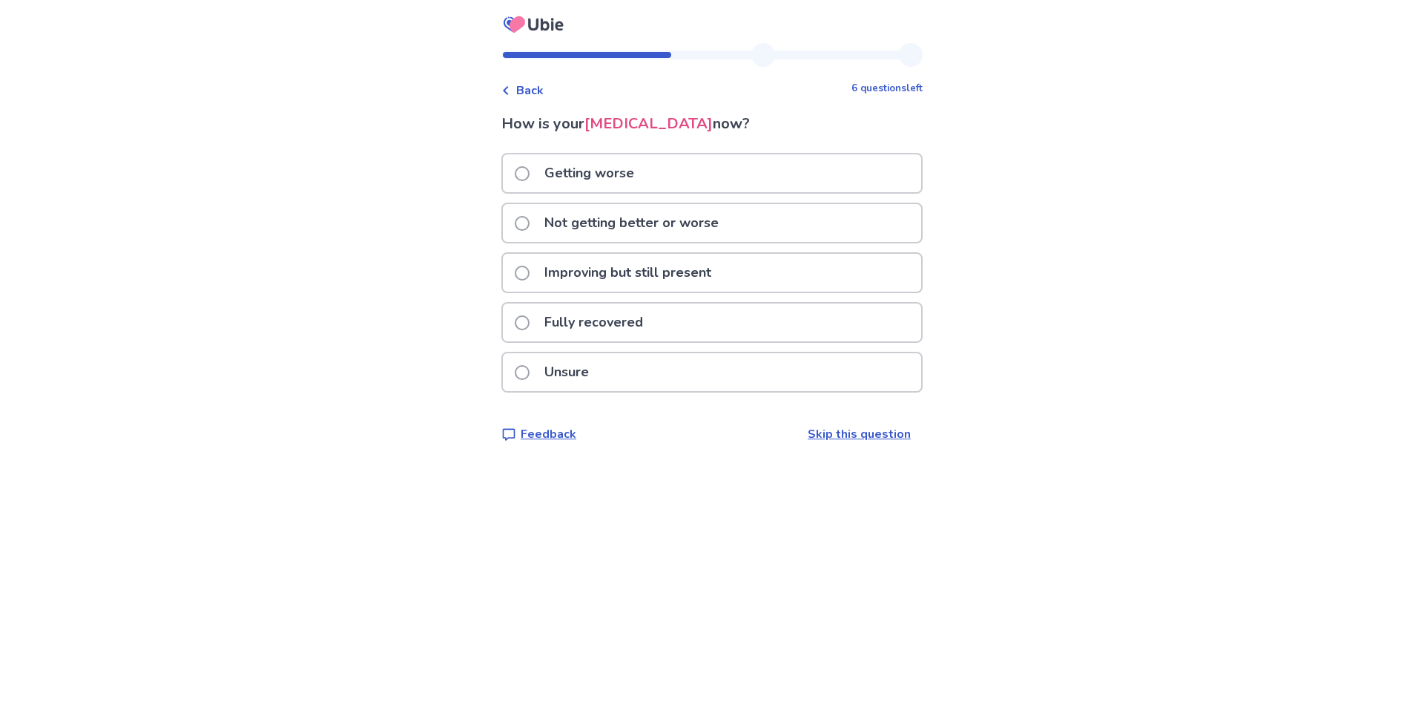
click at [564, 224] on p "Not getting better or worse" at bounding box center [632, 223] width 192 height 38
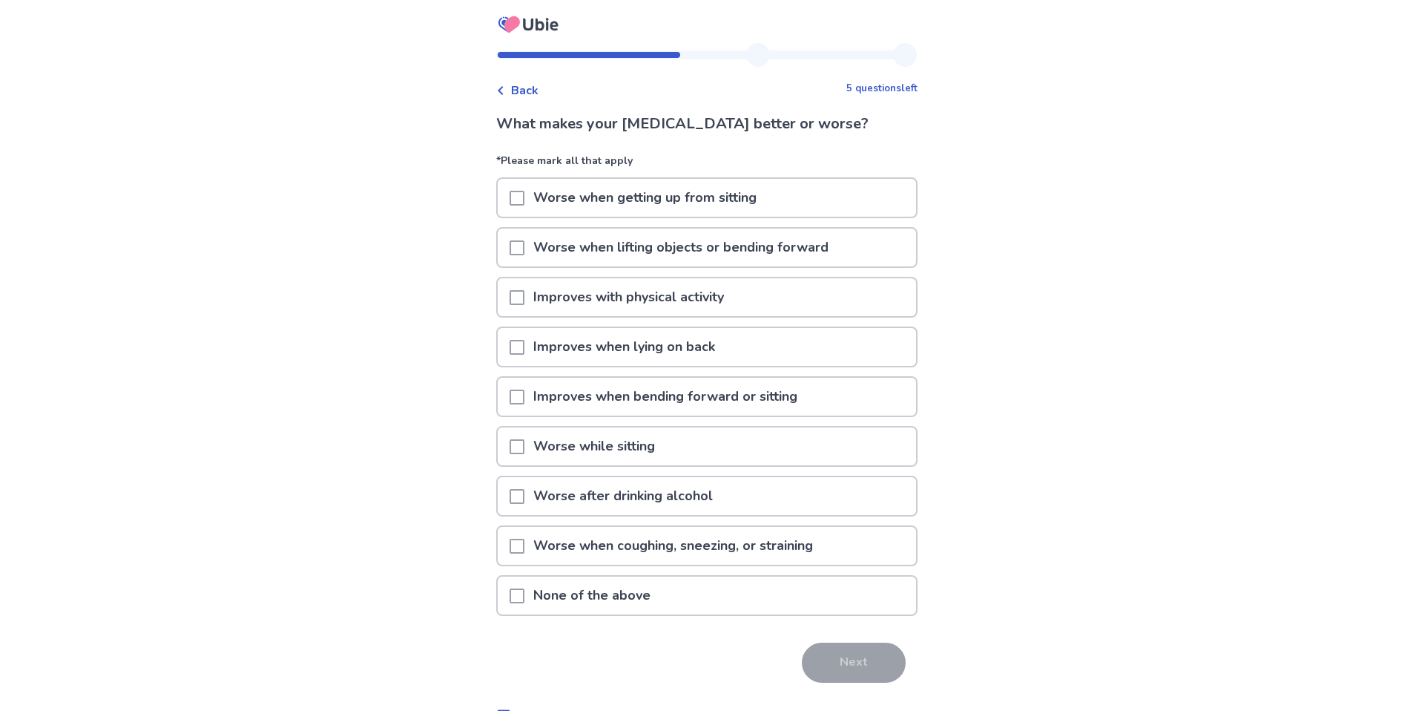
click at [524, 204] on span at bounding box center [517, 198] width 15 height 15
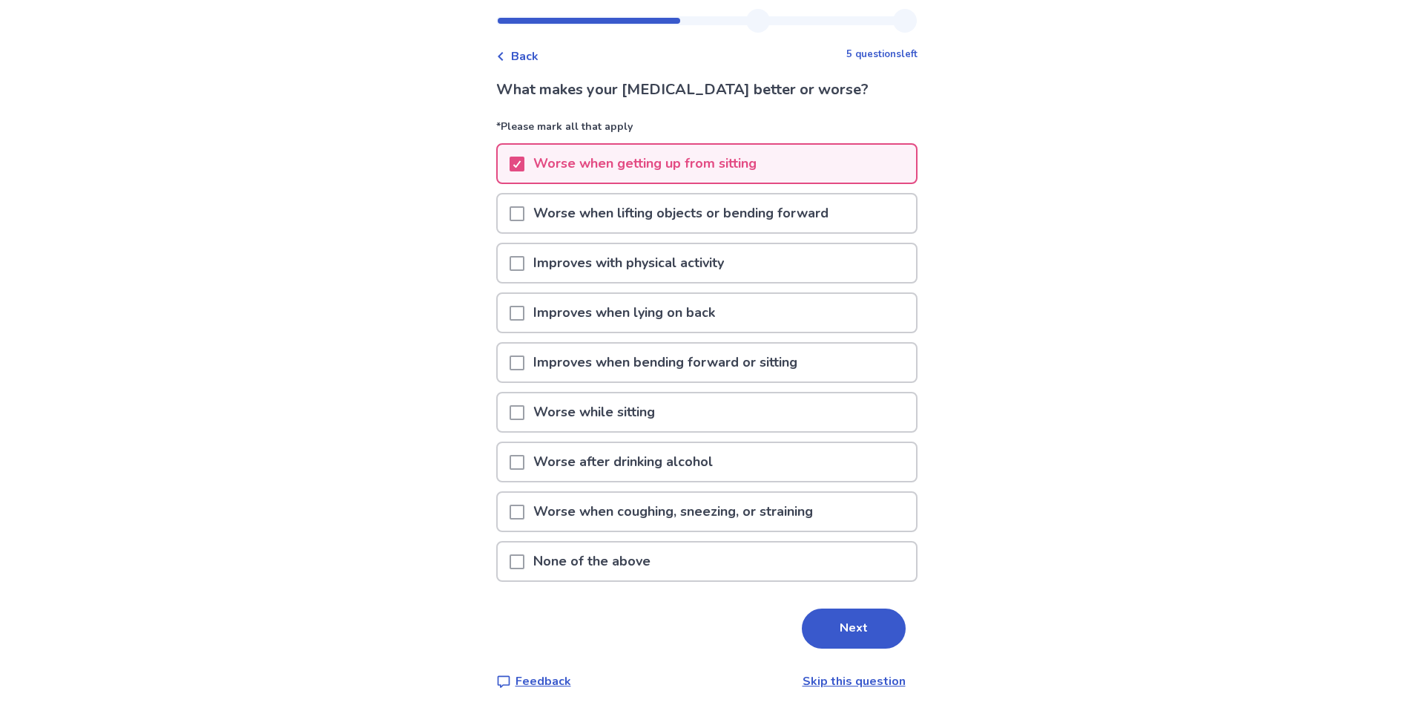
scroll to position [36, 0]
click at [524, 559] on span at bounding box center [517, 560] width 15 height 15
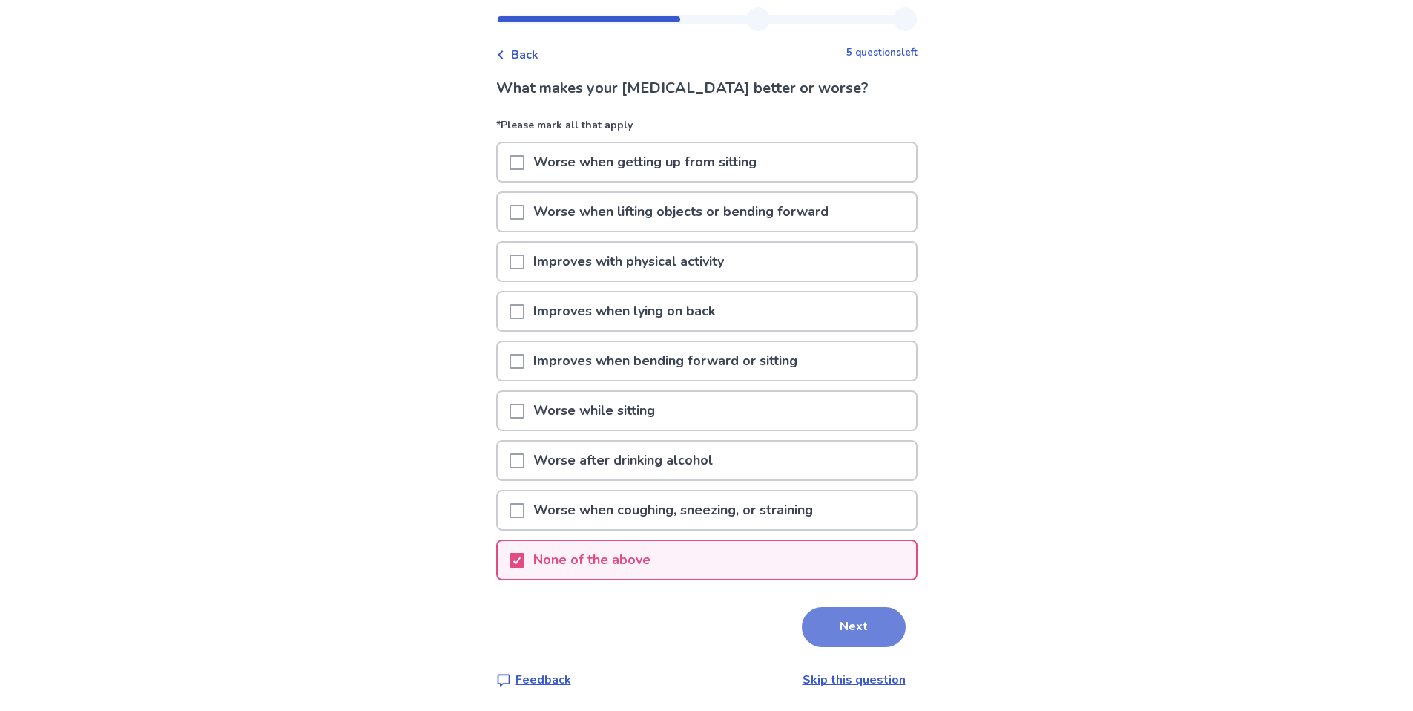
click at [829, 622] on button "Next" at bounding box center [854, 627] width 104 height 40
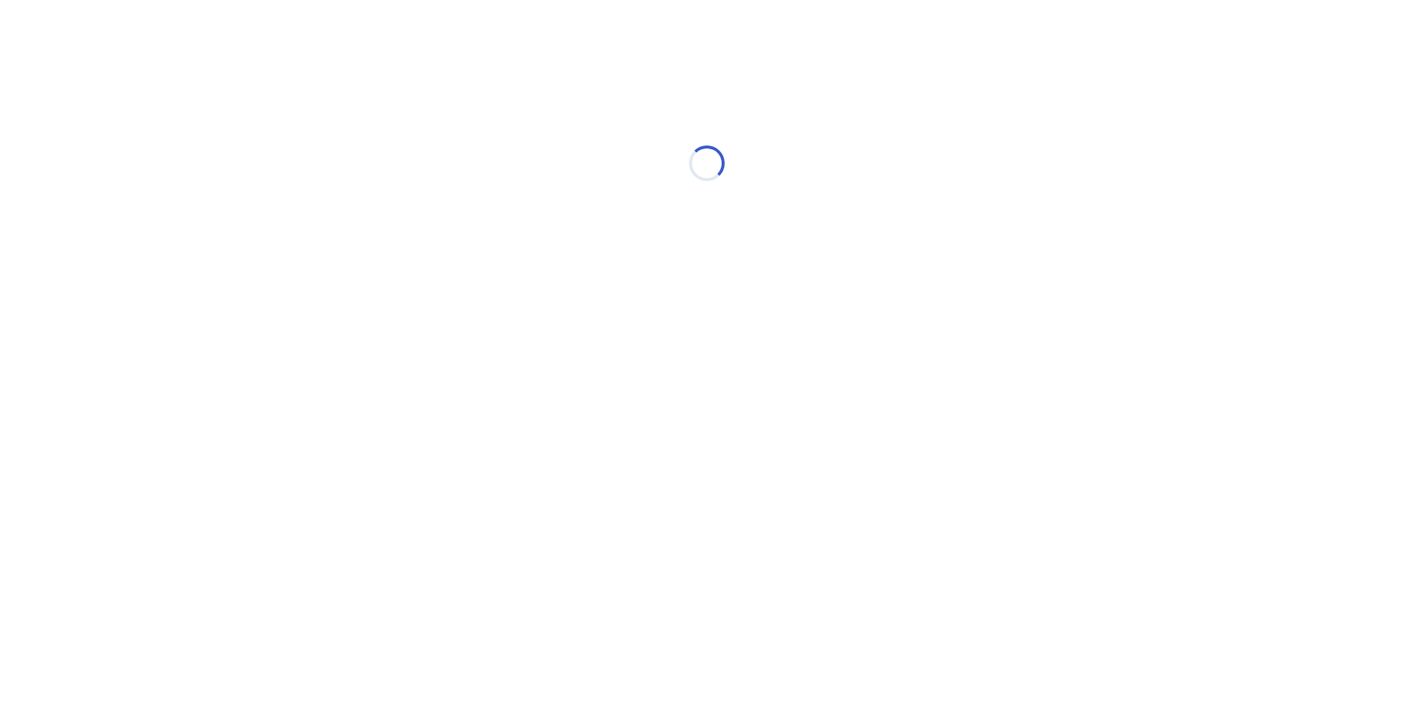
scroll to position [0, 0]
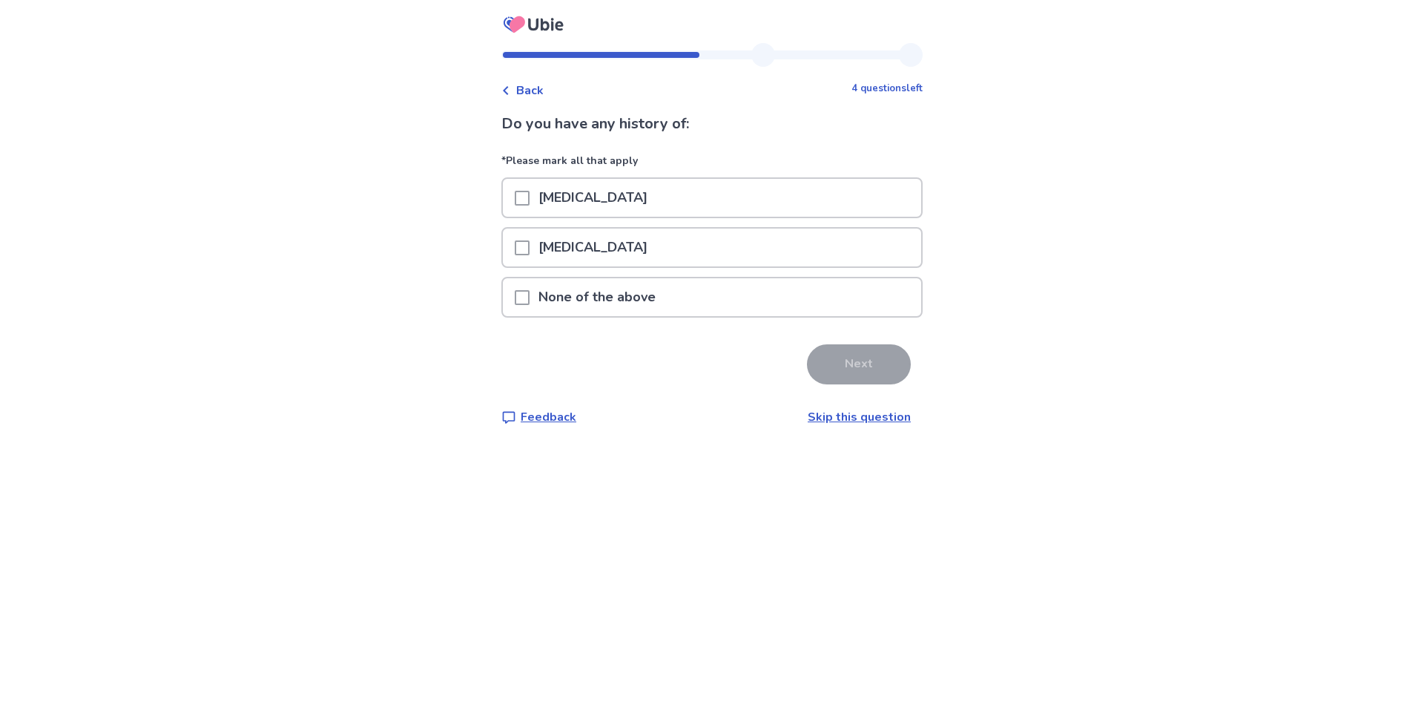
drag, startPoint x: 656, startPoint y: 196, endPoint x: 547, endPoint y: 203, distance: 108.5
click at [547, 203] on p "[MEDICAL_DATA]" at bounding box center [593, 198] width 127 height 38
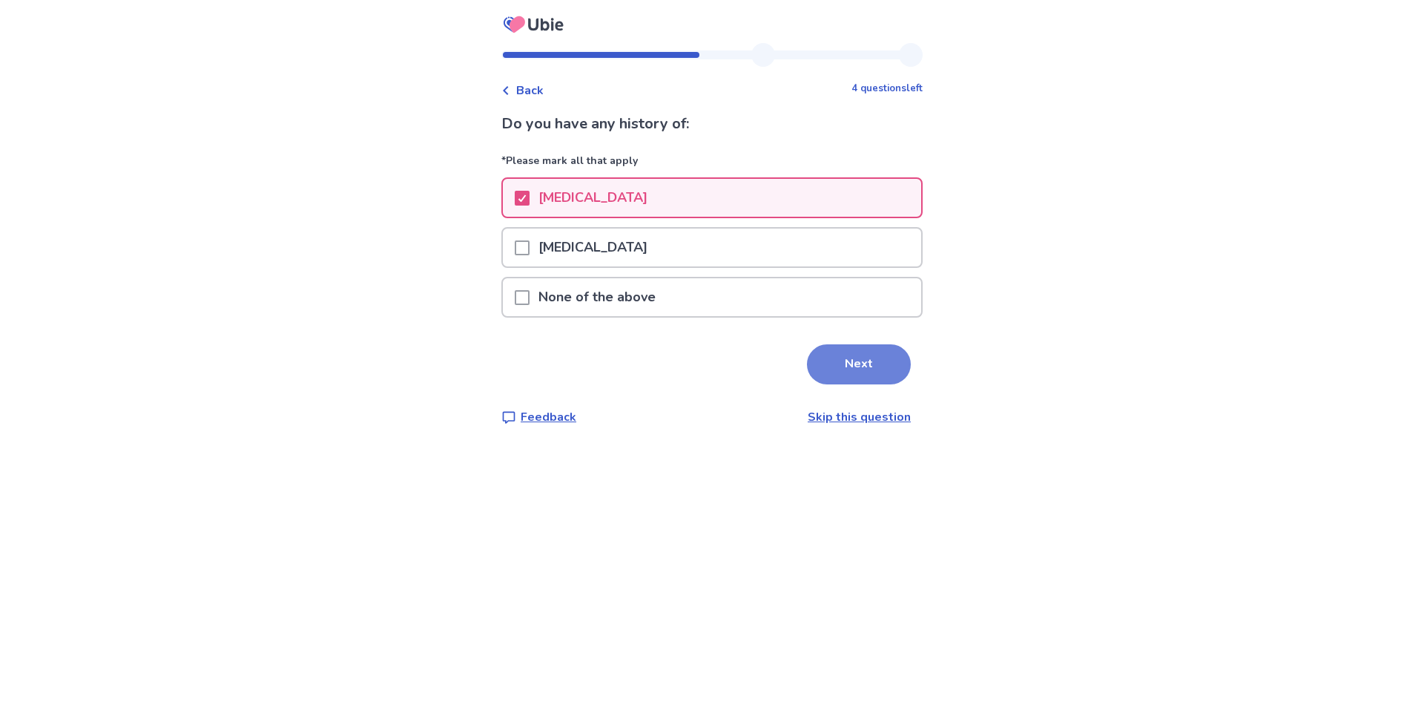
click at [840, 366] on button "Next" at bounding box center [859, 364] width 104 height 40
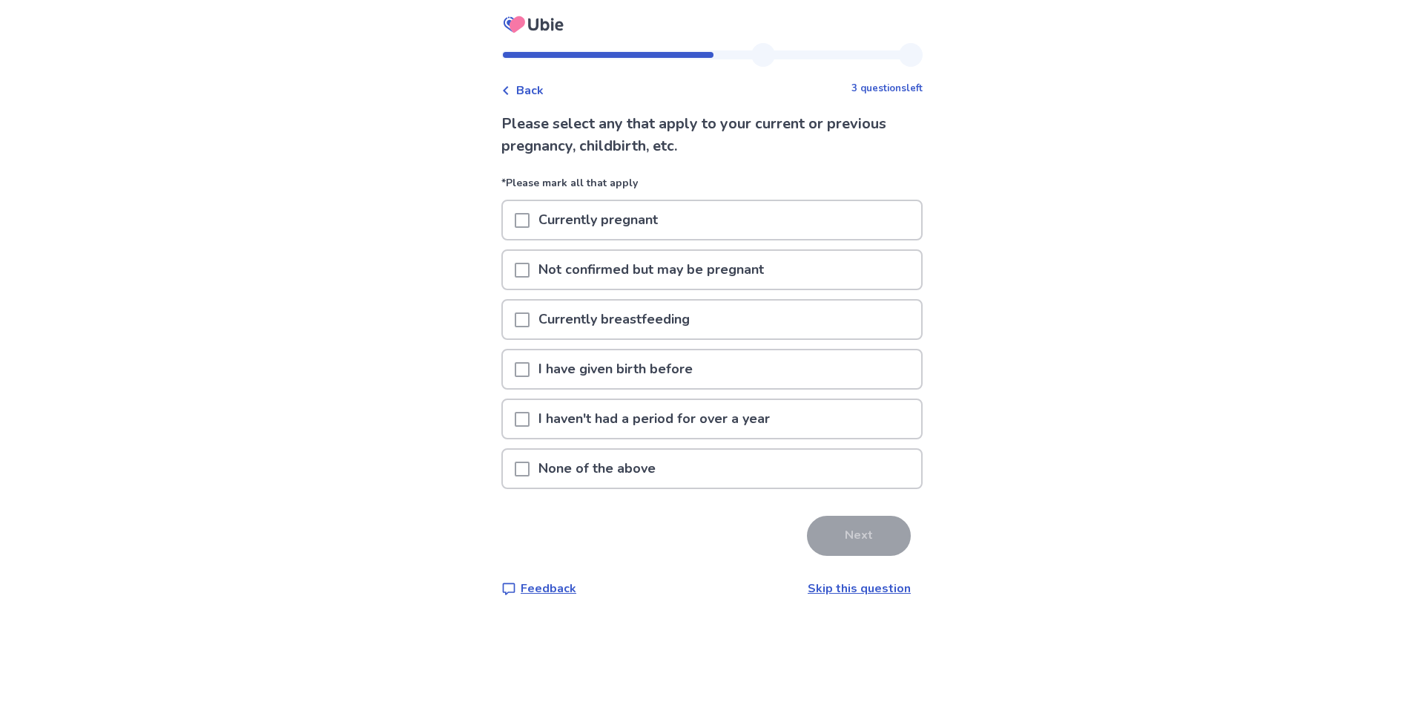
click at [530, 466] on span at bounding box center [522, 468] width 15 height 15
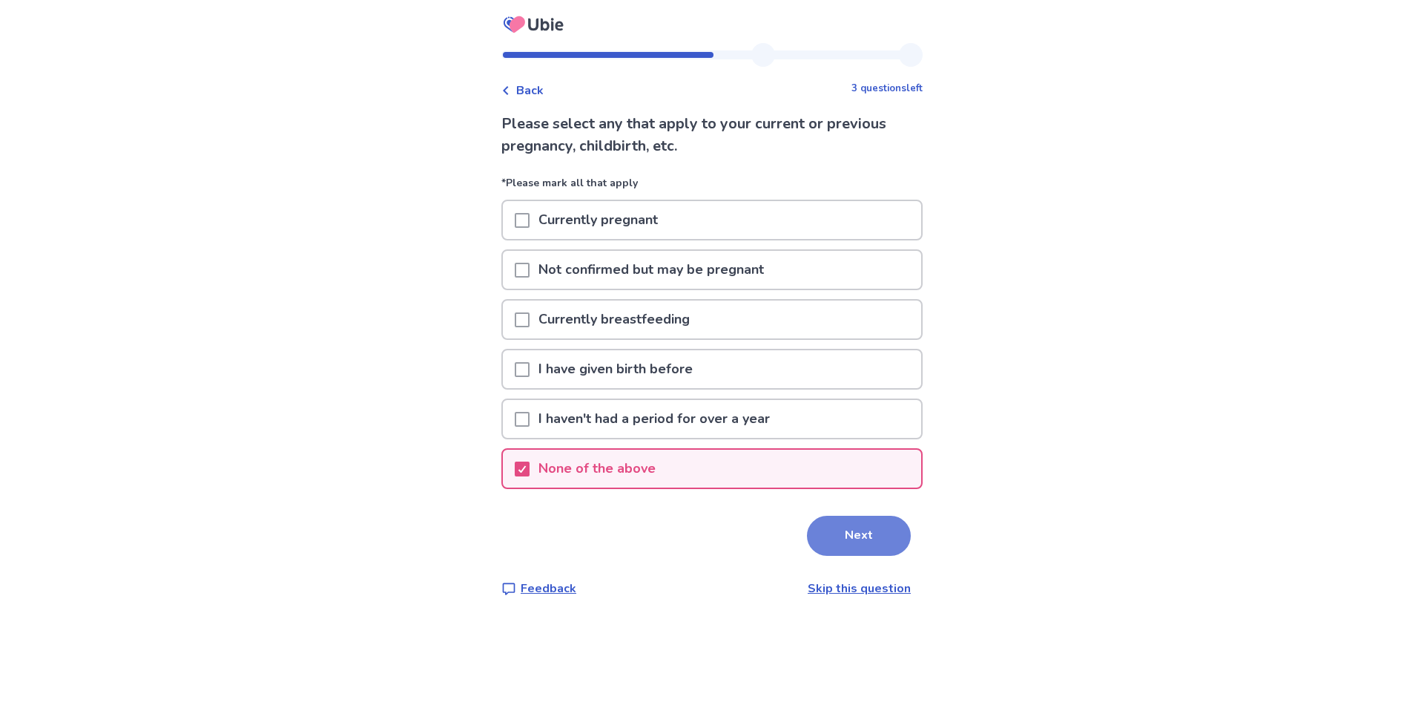
click at [824, 533] on button "Next" at bounding box center [859, 536] width 104 height 40
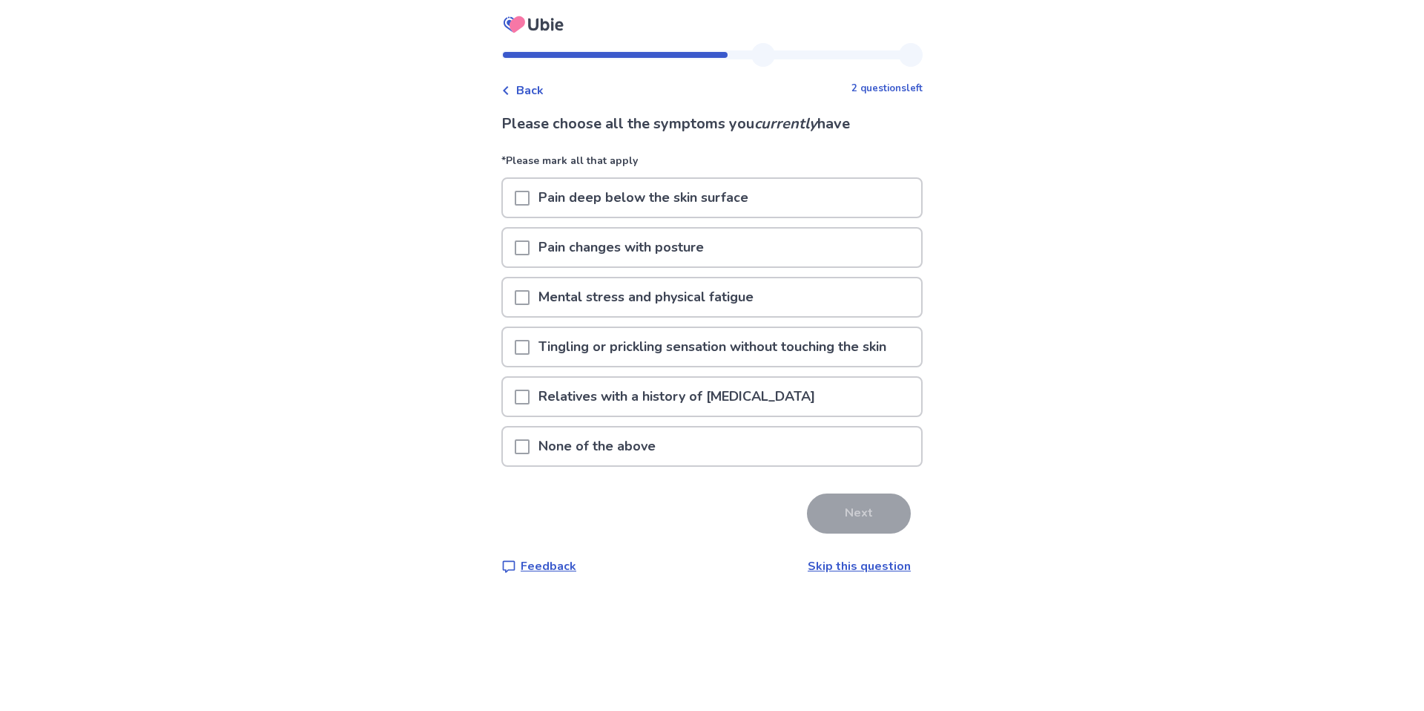
click at [529, 295] on span at bounding box center [522, 297] width 15 height 15
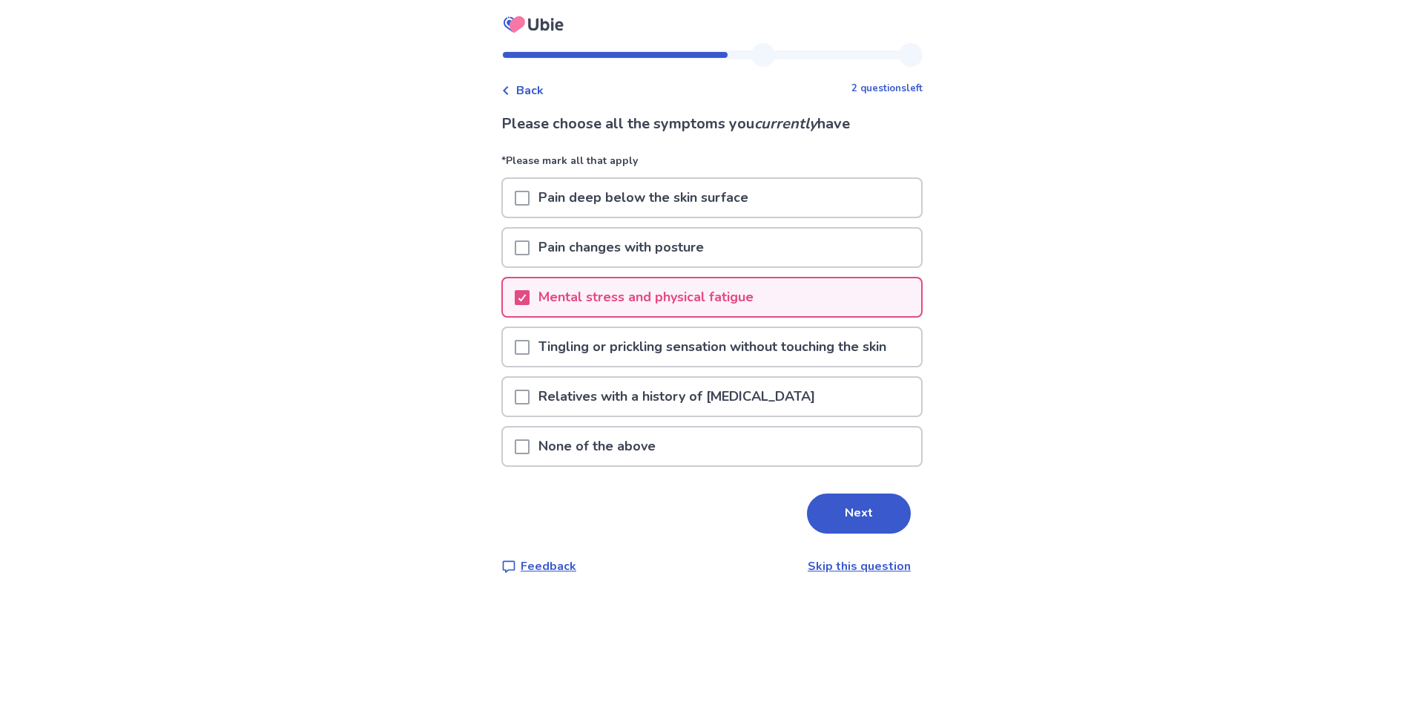
click at [530, 348] on span at bounding box center [522, 347] width 15 height 15
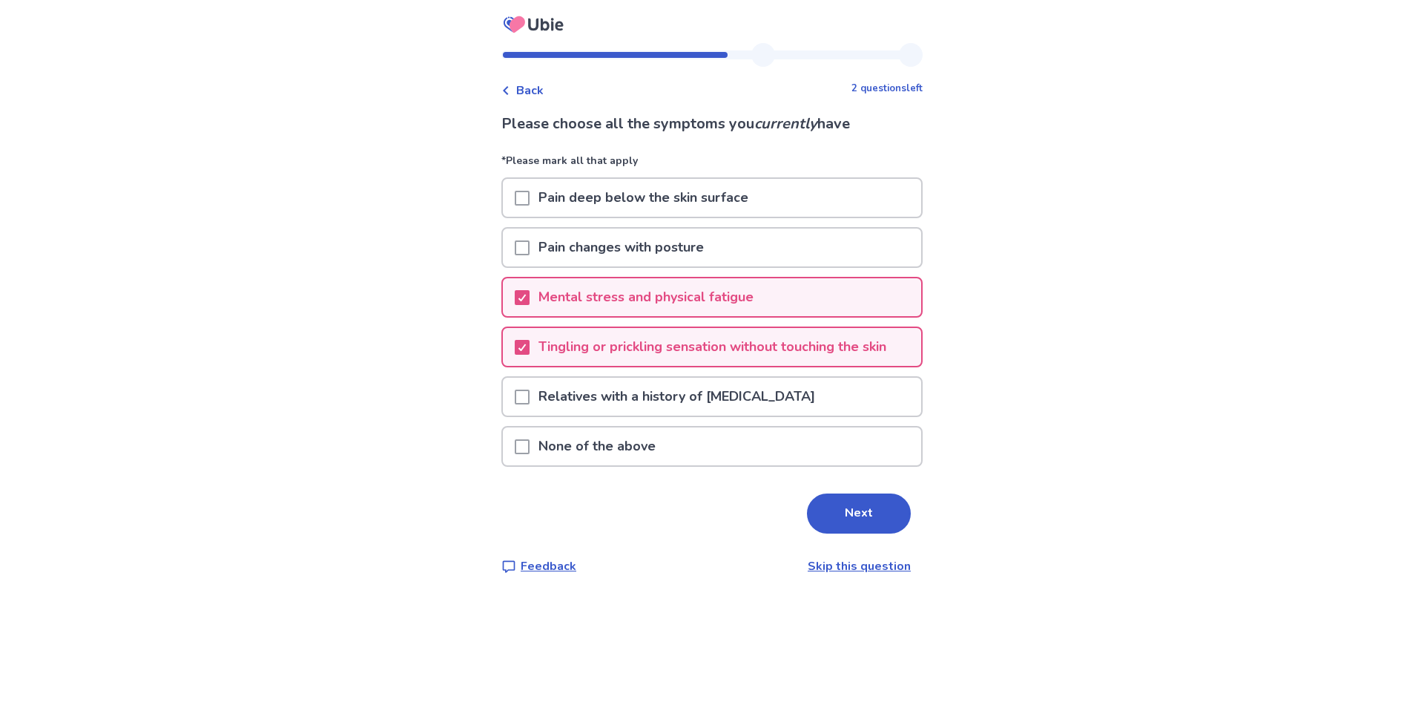
click at [528, 395] on span at bounding box center [522, 396] width 15 height 15
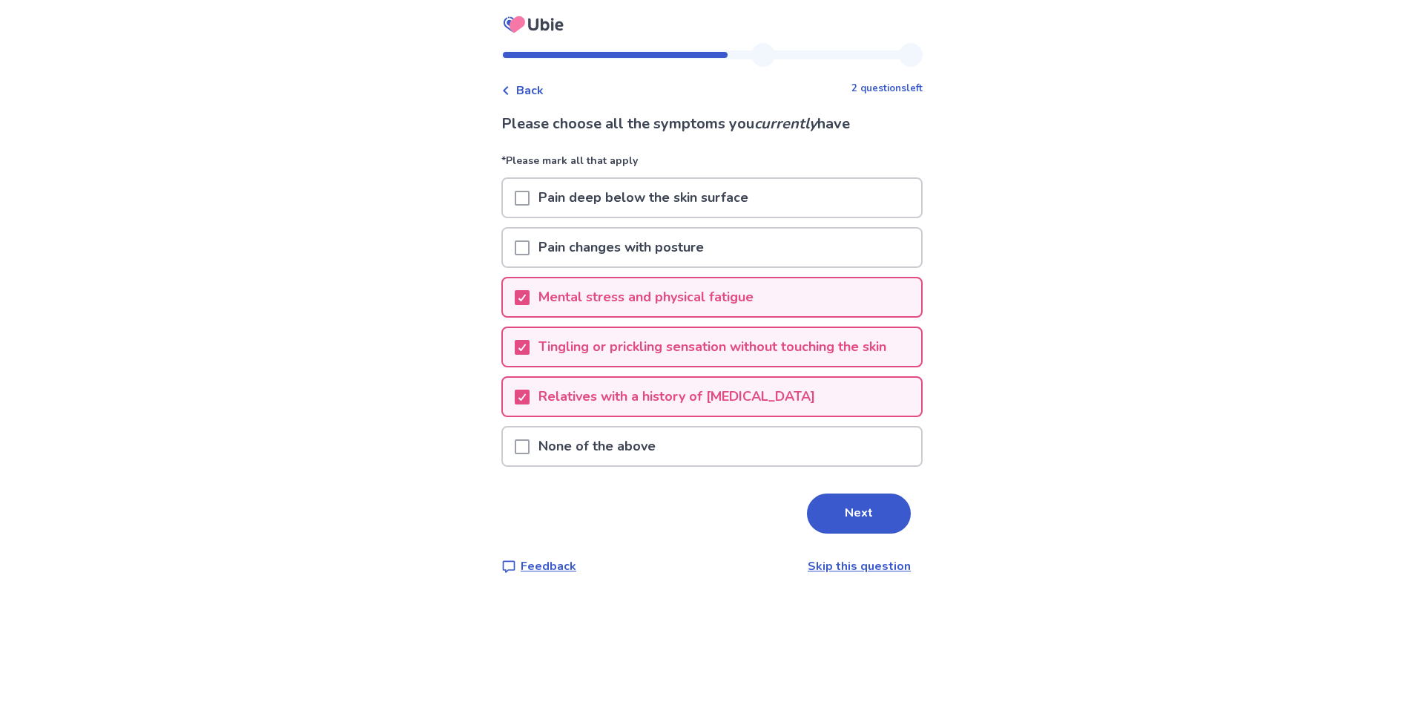
click at [530, 200] on span at bounding box center [522, 198] width 15 height 15
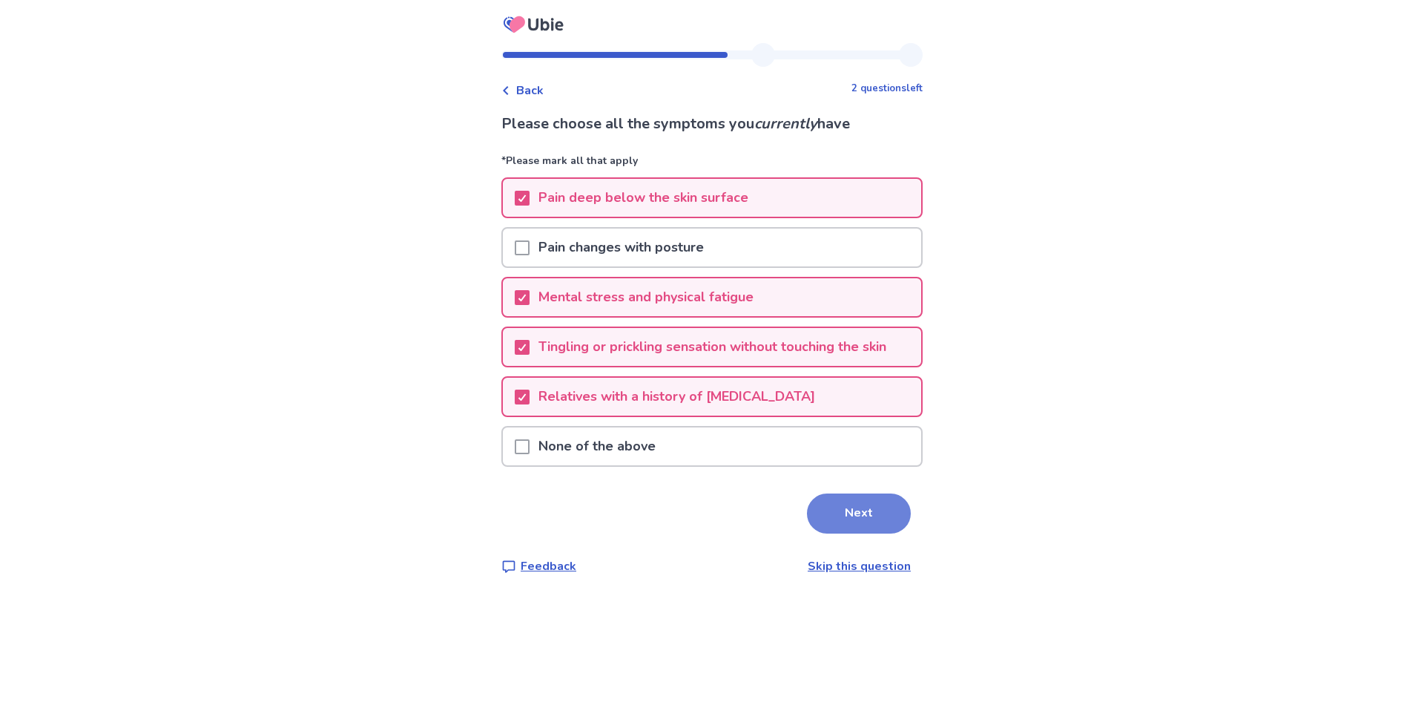
click at [849, 511] on button "Next" at bounding box center [859, 513] width 104 height 40
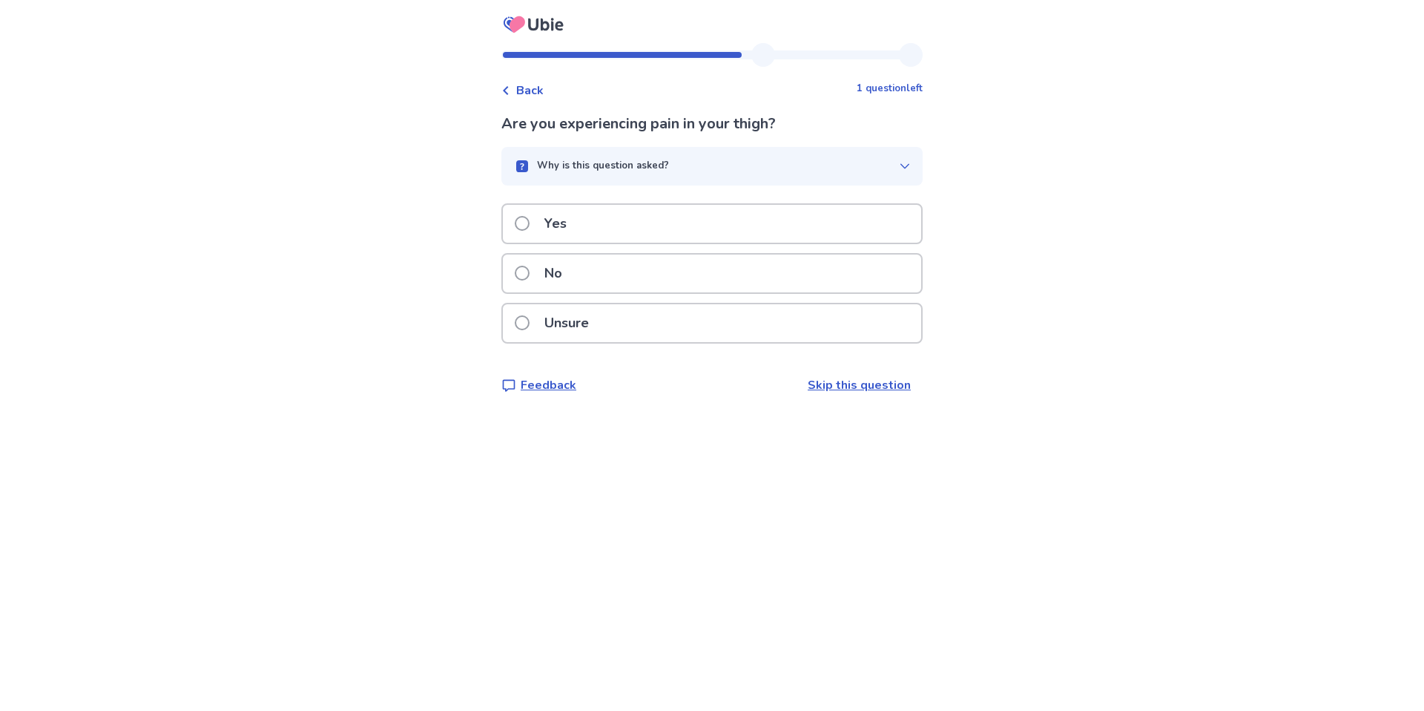
click at [530, 271] on span at bounding box center [522, 273] width 15 height 15
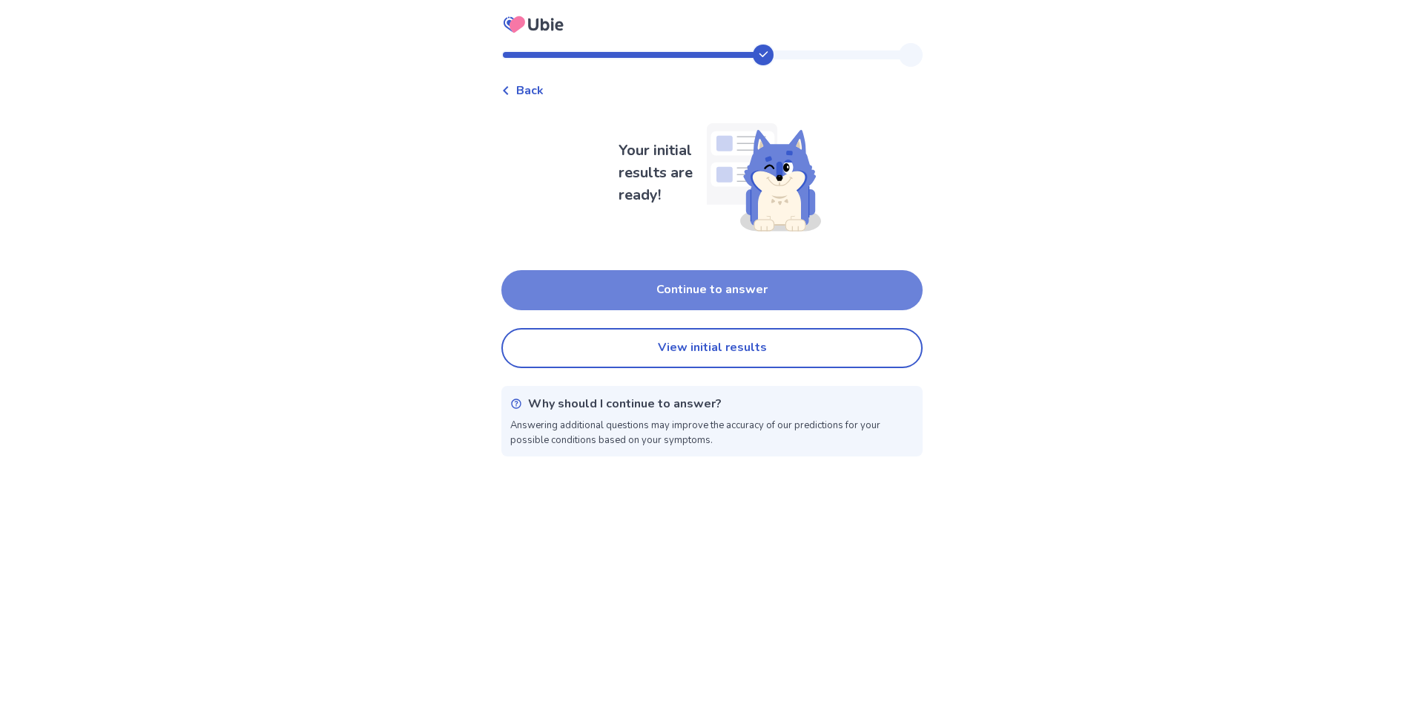
click at [662, 287] on button "Continue to answer" at bounding box center [711, 290] width 421 height 40
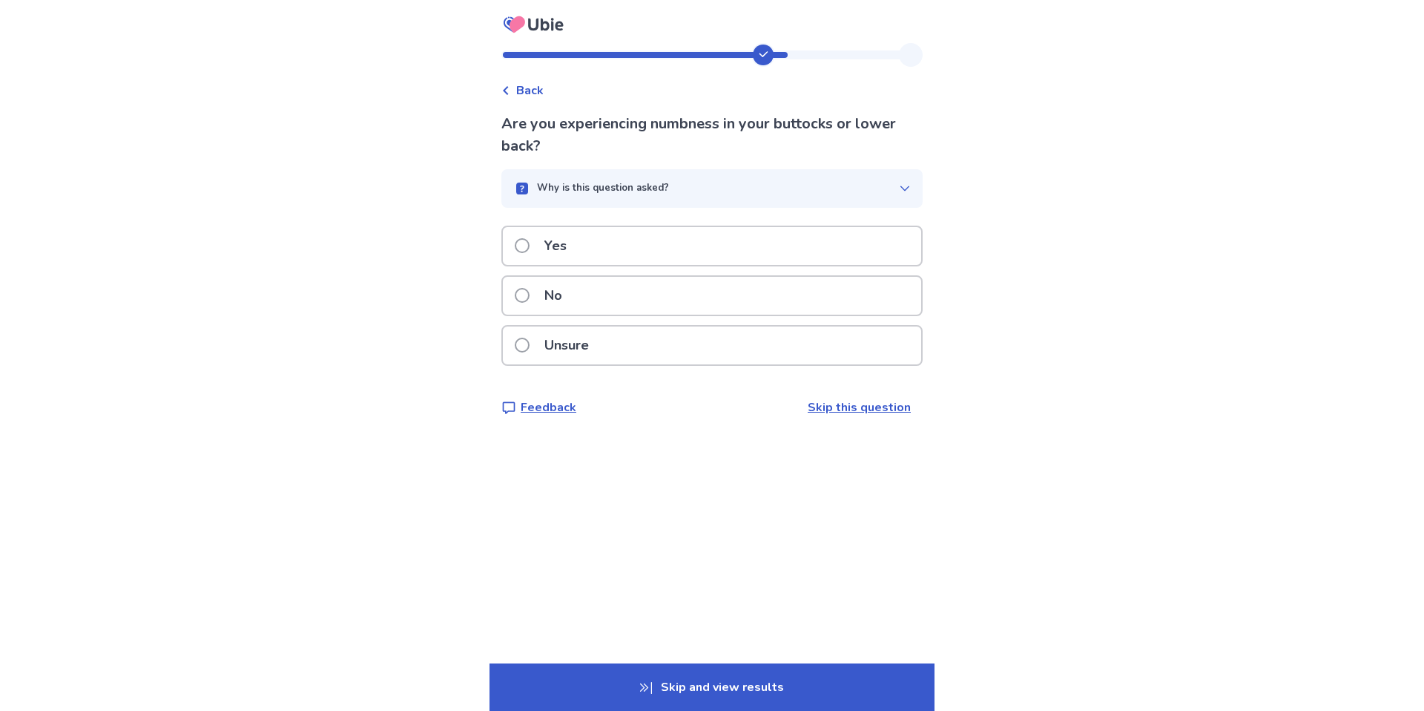
click at [566, 249] on p "Yes" at bounding box center [556, 246] width 40 height 38
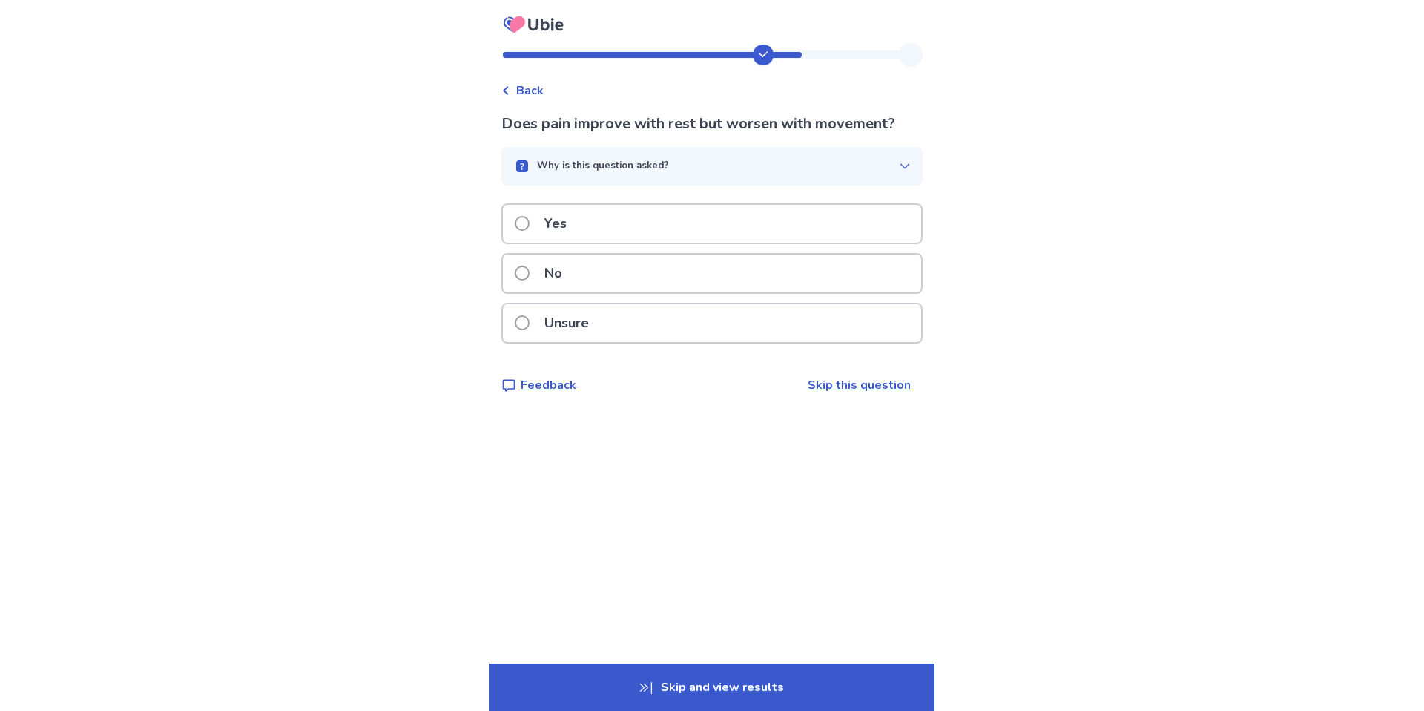
click at [544, 320] on p "Unsure" at bounding box center [567, 323] width 62 height 38
click at [559, 280] on p "No" at bounding box center [554, 273] width 36 height 38
click at [564, 283] on p "No" at bounding box center [554, 273] width 36 height 38
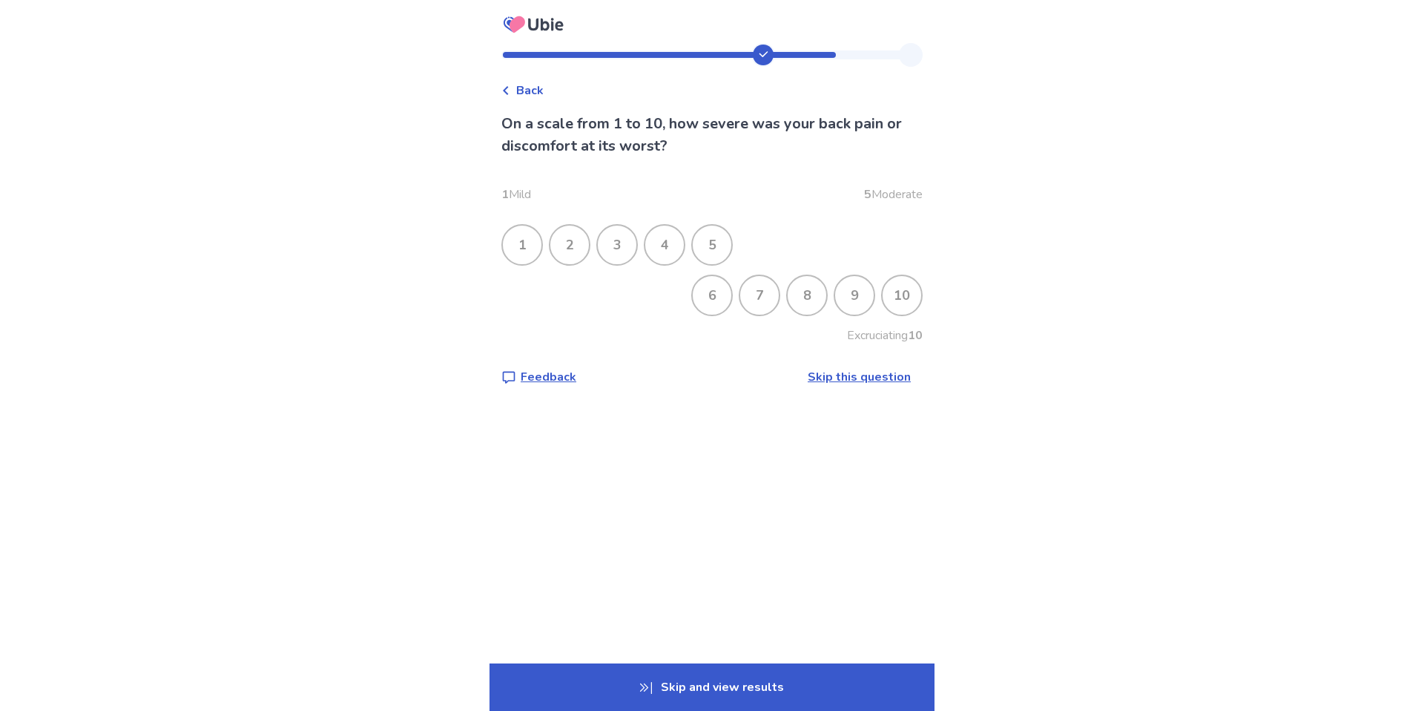
click at [852, 295] on div "9" at bounding box center [854, 295] width 39 height 39
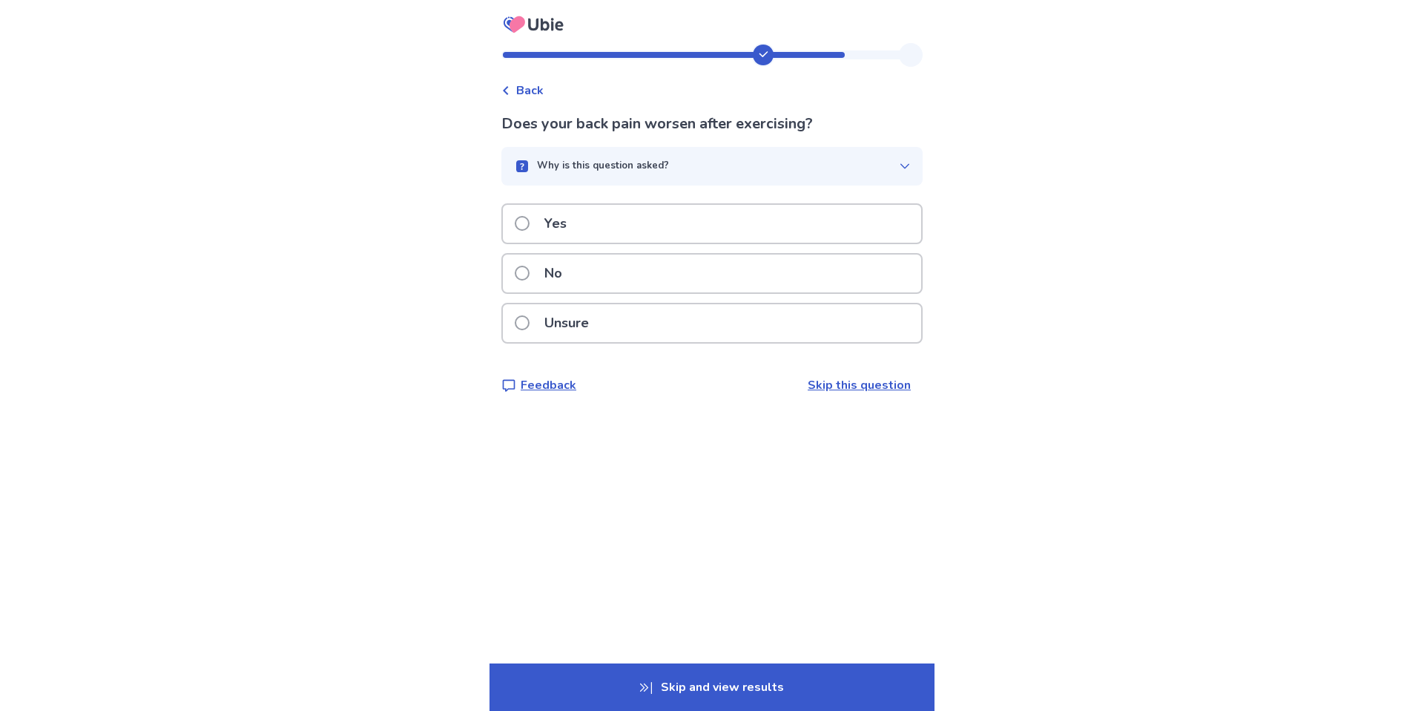
click at [546, 280] on p "No" at bounding box center [554, 273] width 36 height 38
click at [564, 232] on p "Yes" at bounding box center [556, 224] width 40 height 38
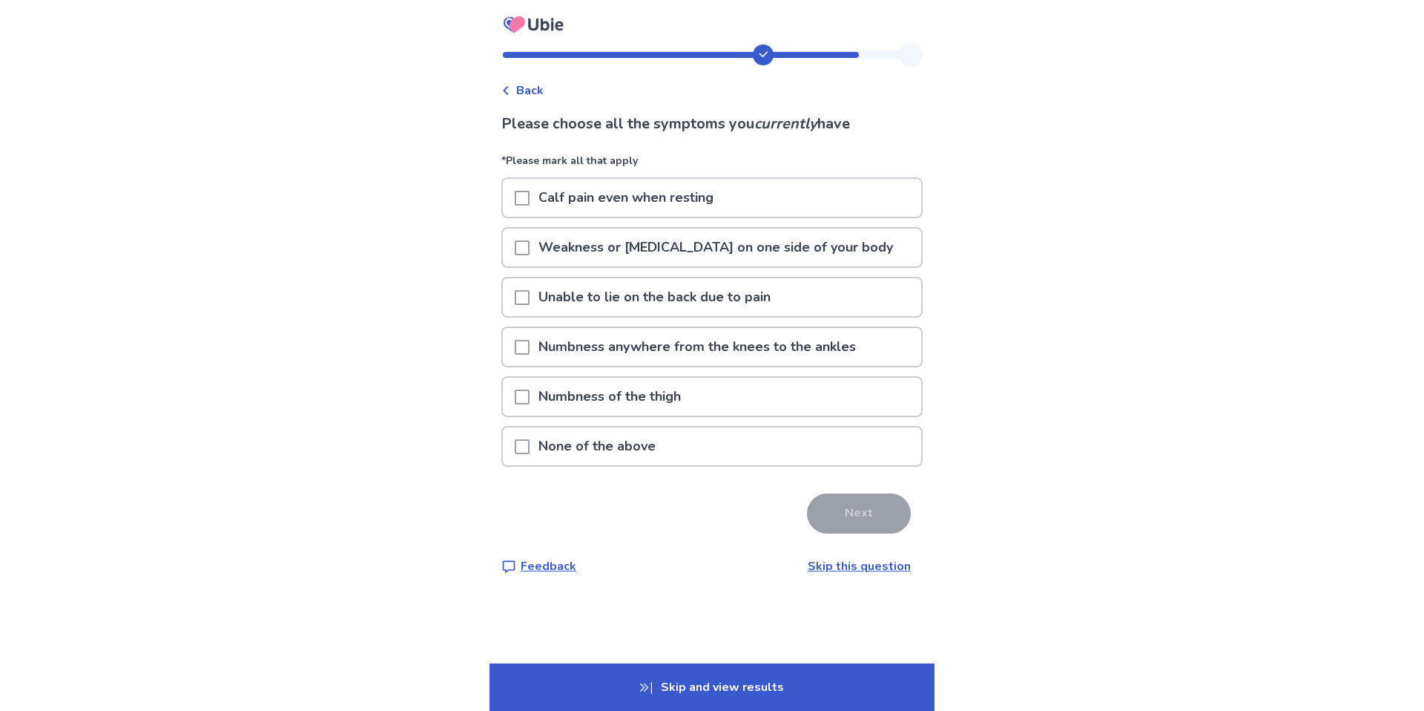
click at [576, 450] on p "None of the above" at bounding box center [597, 446] width 135 height 38
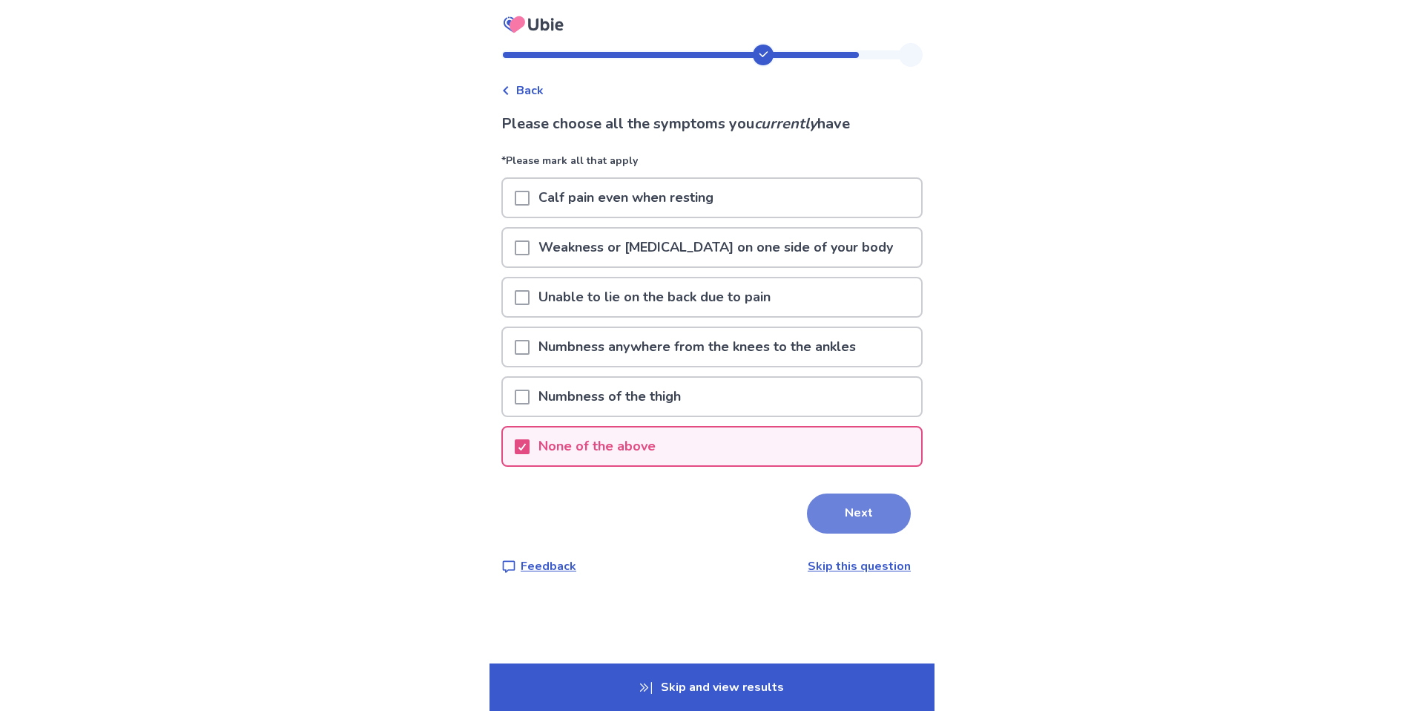
click at [837, 517] on button "Next" at bounding box center [859, 513] width 104 height 40
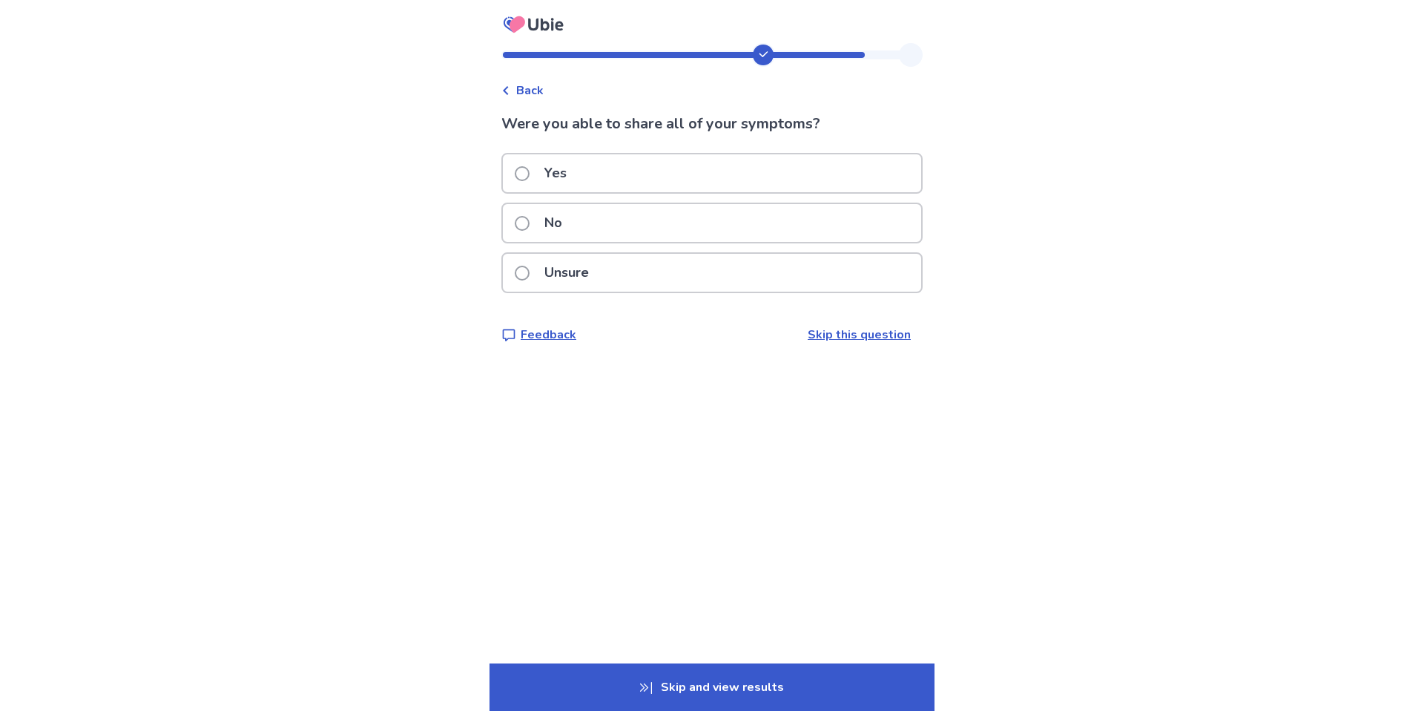
click at [570, 174] on p "Yes" at bounding box center [556, 173] width 40 height 38
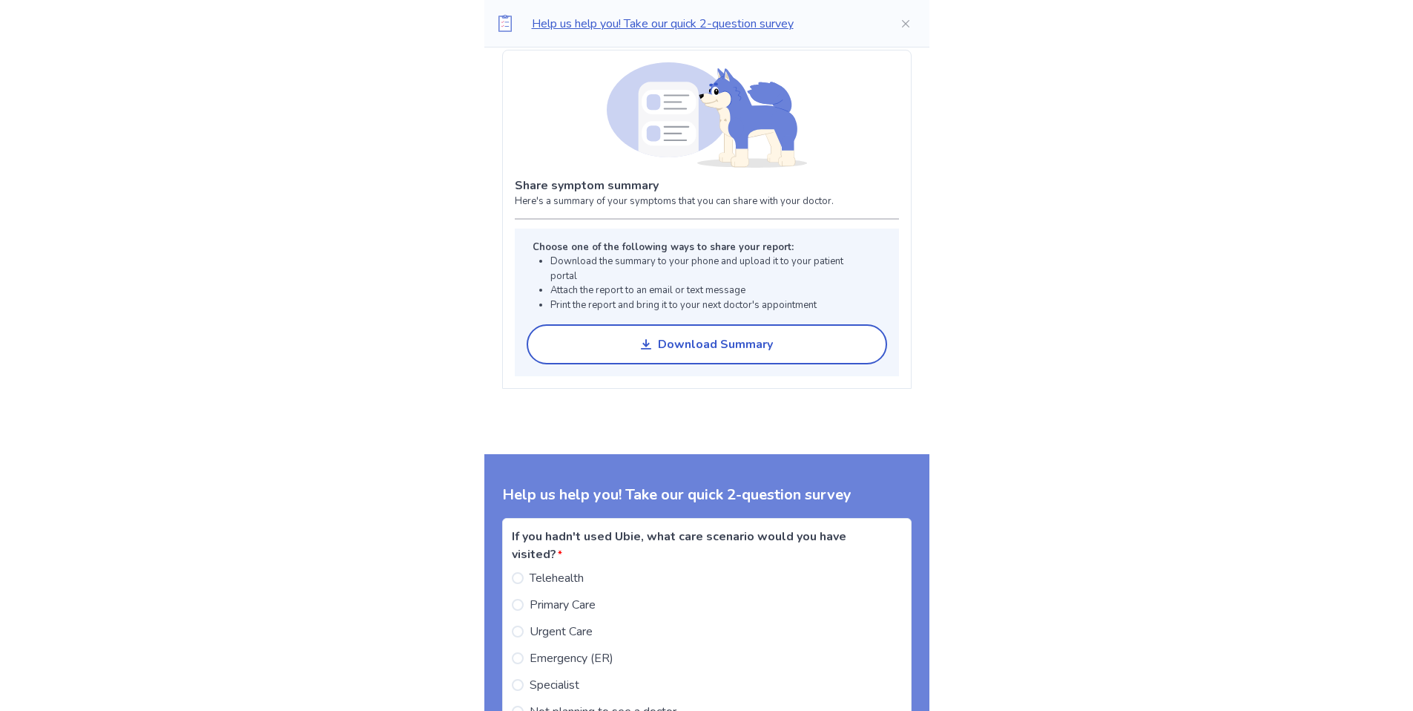
scroll to position [1152, 0]
